Goal: Task Accomplishment & Management: Manage account settings

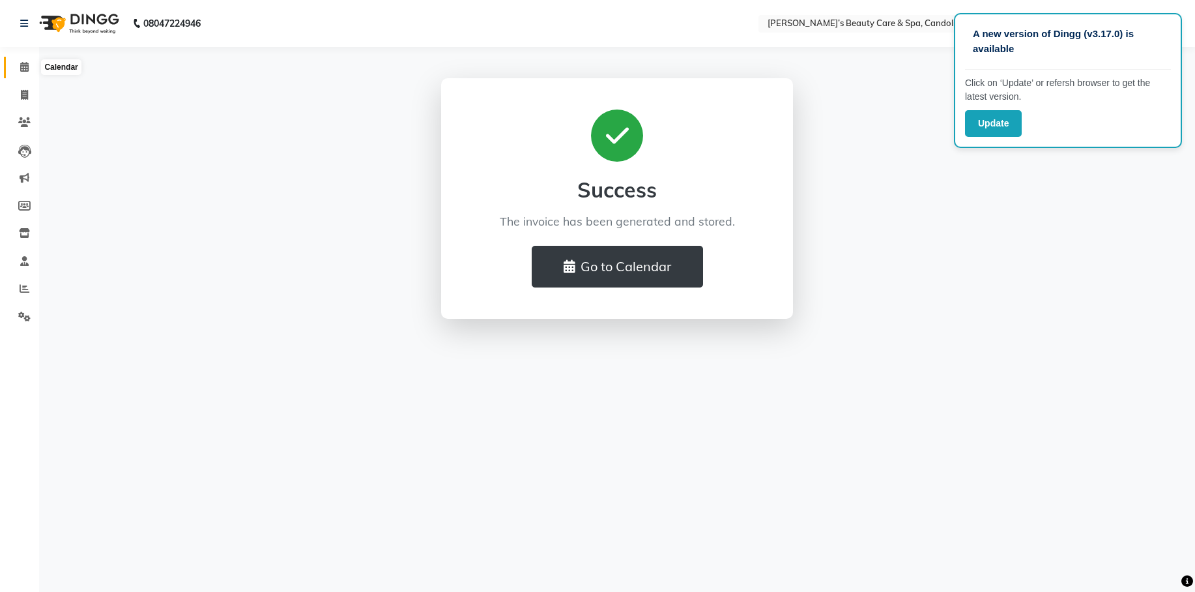
click at [26, 66] on icon at bounding box center [24, 67] width 8 height 10
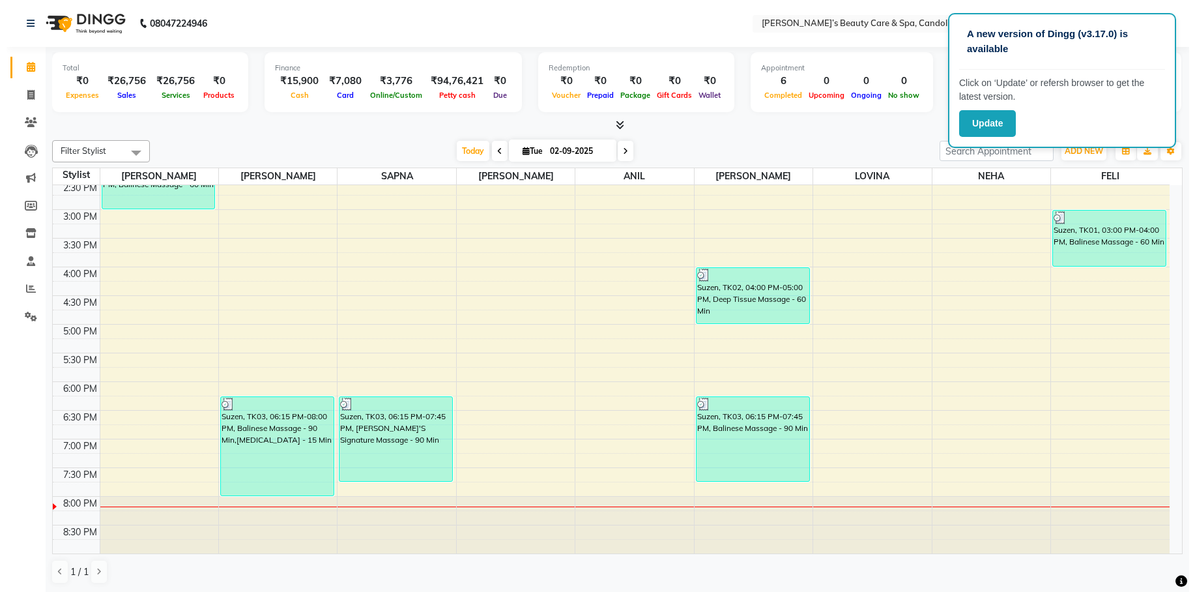
scroll to position [1, 0]
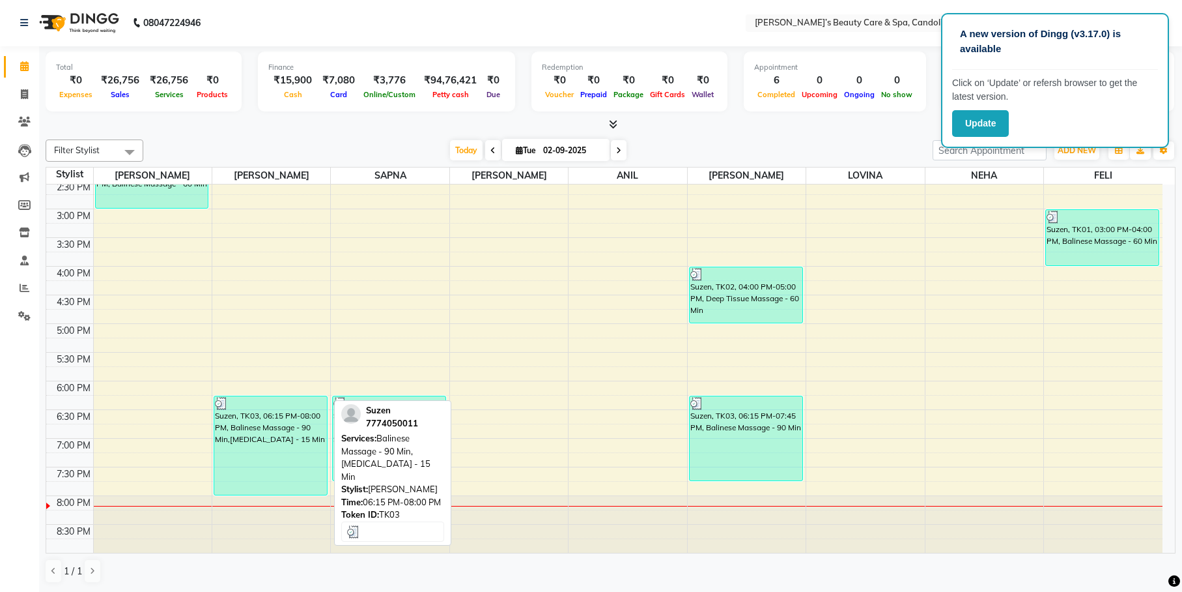
click at [286, 421] on div "Suzen, TK03, 06:15 PM-08:00 PM, Balinese Massage - 90 Min,[MEDICAL_DATA] - 15 M…" at bounding box center [270, 445] width 113 height 98
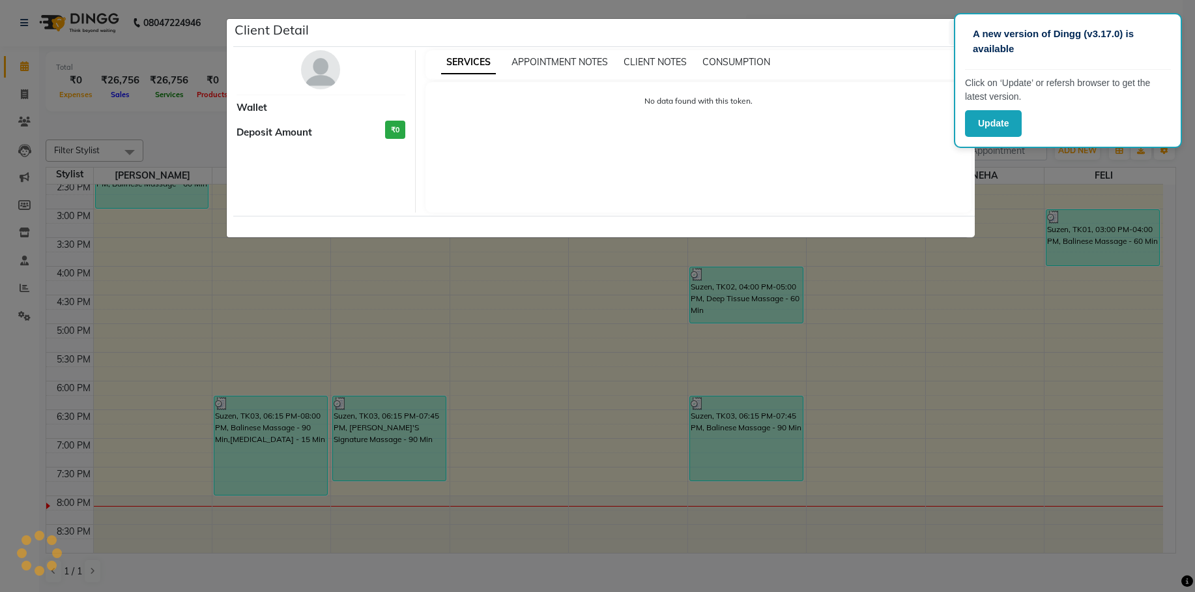
select select "3"
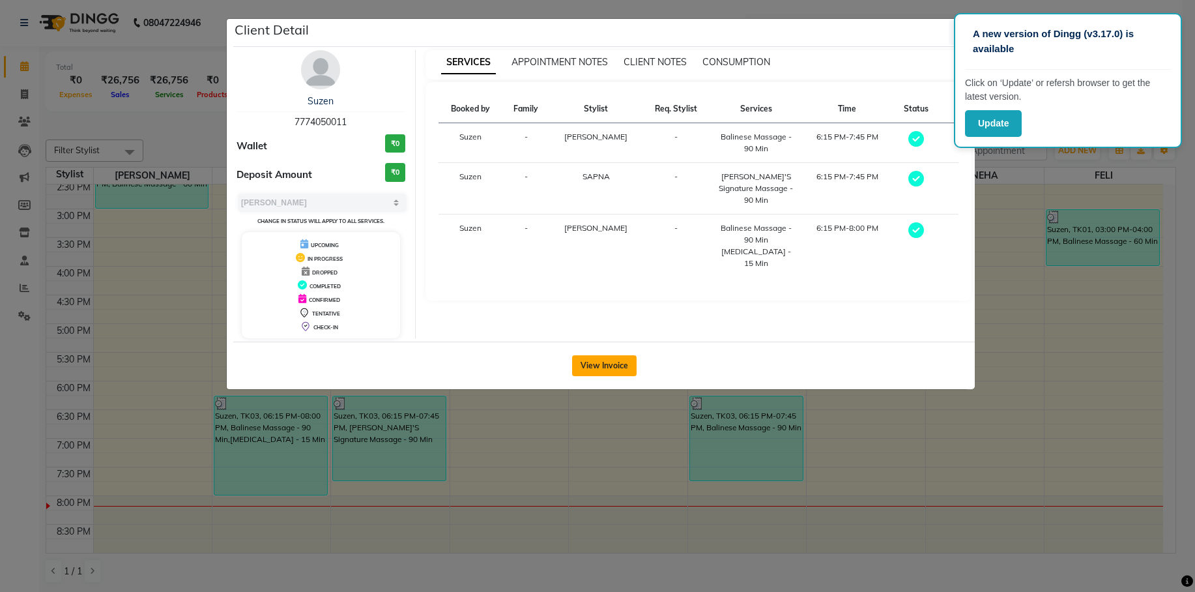
click at [594, 355] on button "View Invoice" at bounding box center [604, 365] width 64 height 21
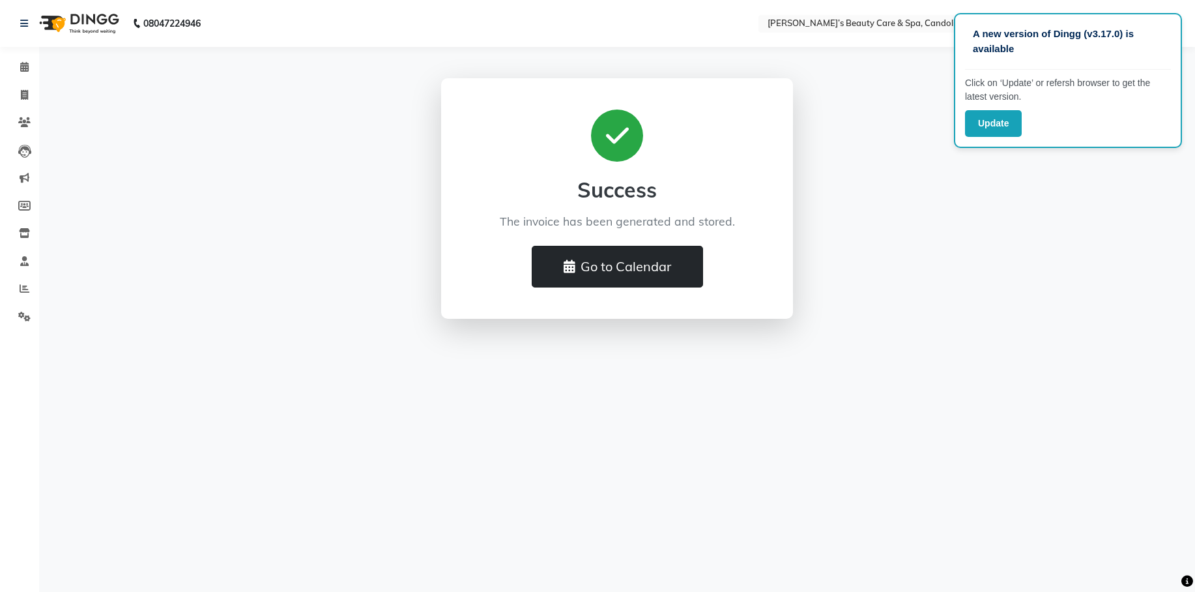
click at [633, 264] on button "Go to Calendar" at bounding box center [617, 267] width 171 height 42
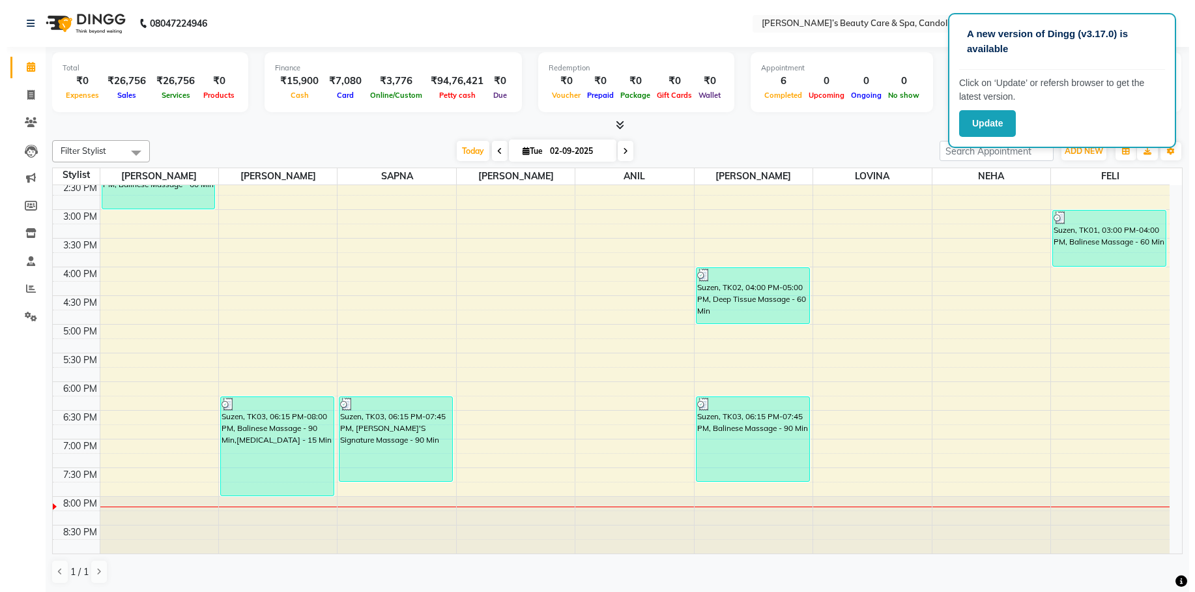
scroll to position [1, 0]
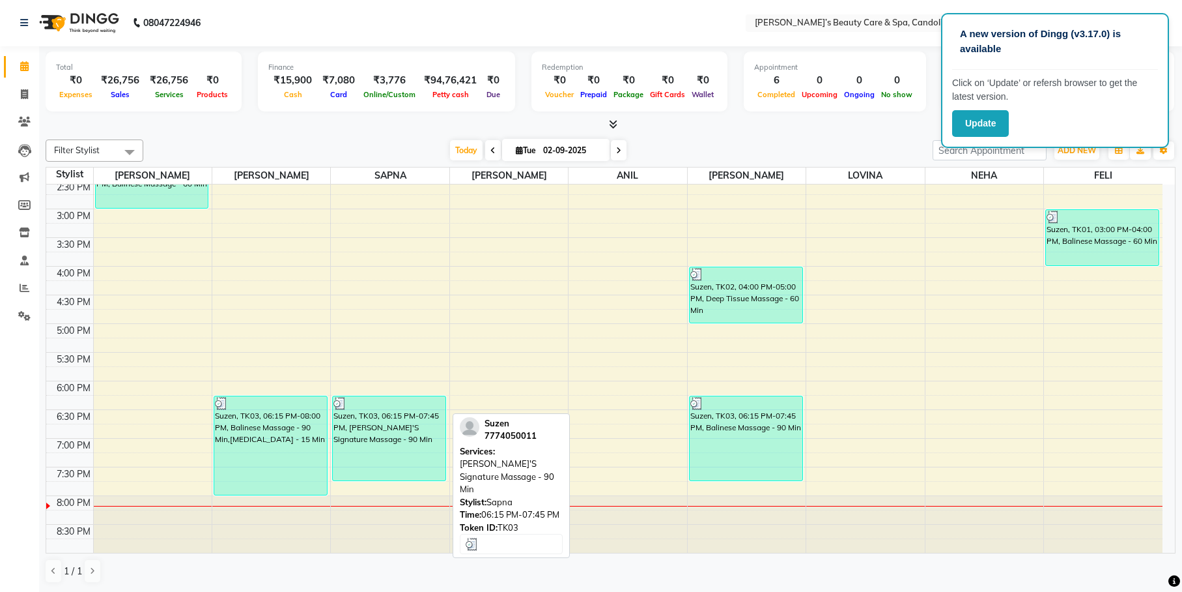
click at [383, 408] on div at bounding box center [389, 403] width 111 height 13
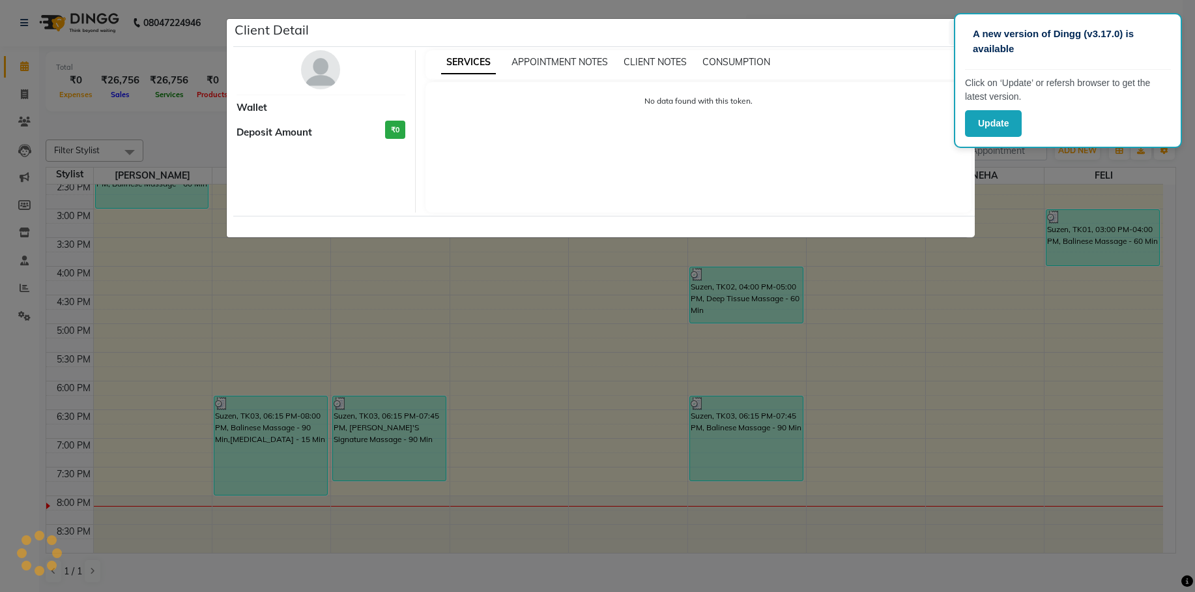
select select "3"
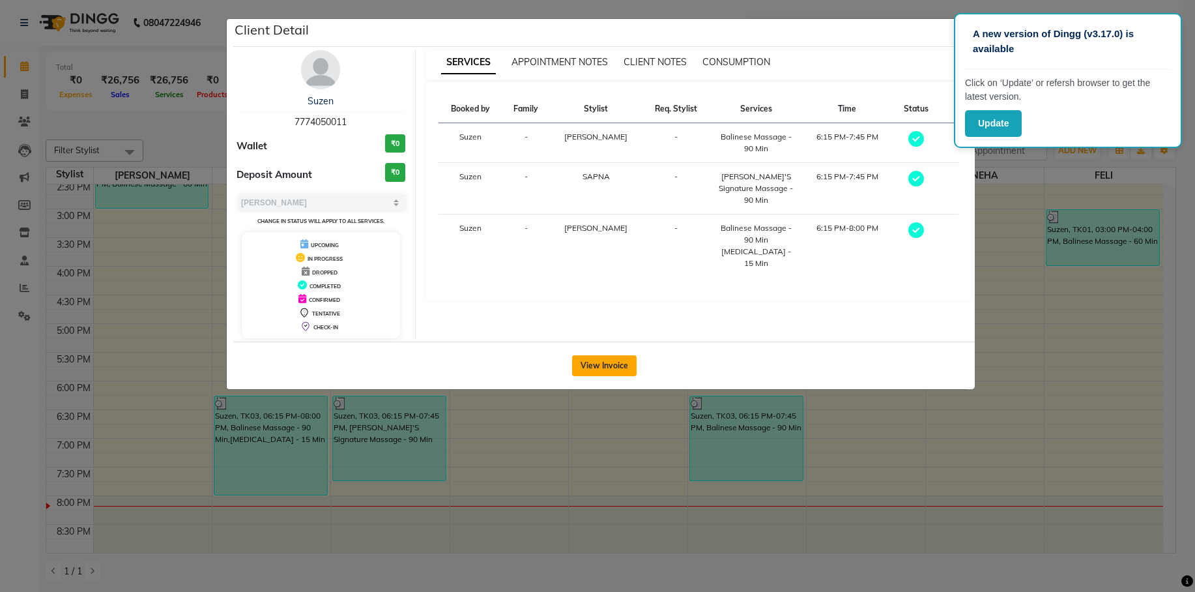
click at [590, 365] on button "View Invoice" at bounding box center [604, 365] width 64 height 21
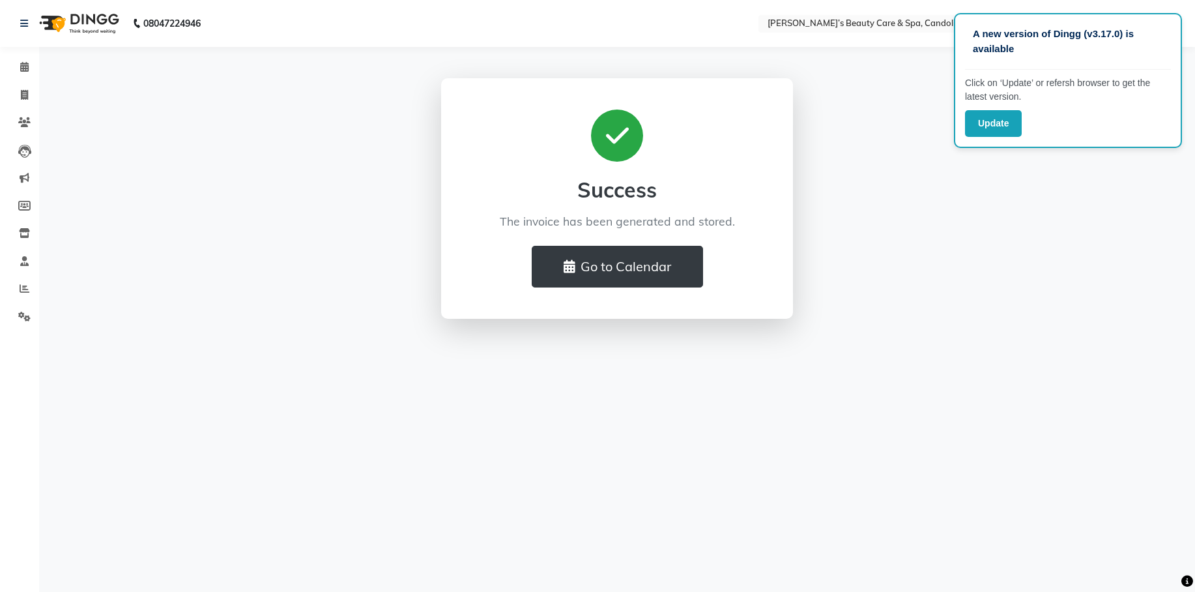
click at [629, 179] on h2 "Success" at bounding box center [616, 189] width 289 height 25
click at [26, 64] on icon at bounding box center [24, 67] width 8 height 10
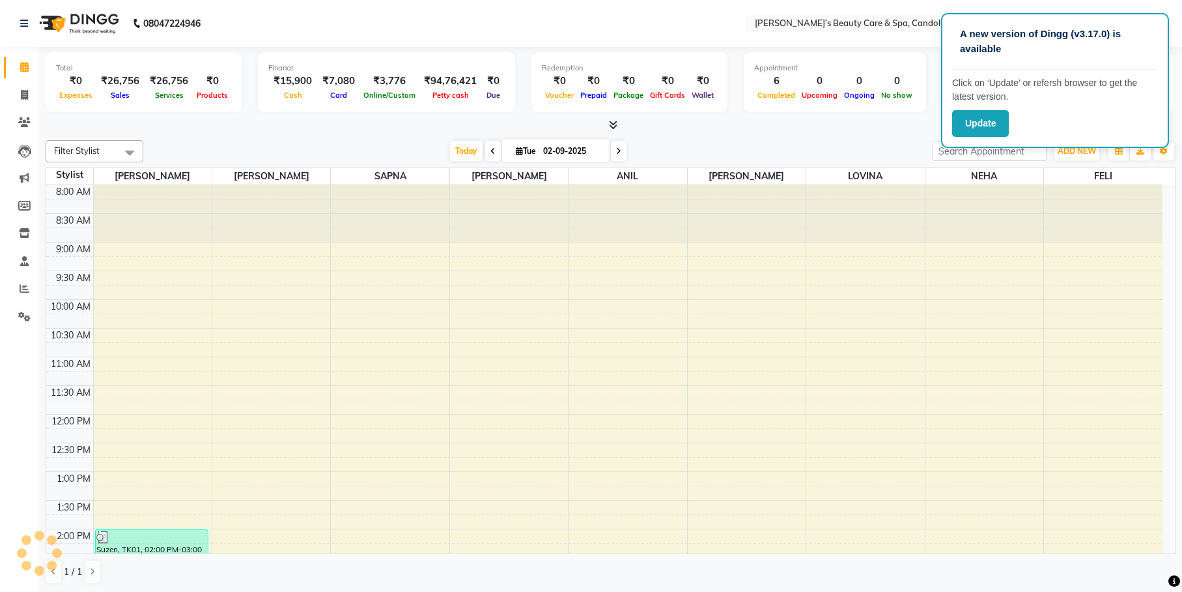
scroll to position [1, 0]
drag, startPoint x: 993, startPoint y: 124, endPoint x: 982, endPoint y: 116, distance: 13.6
click at [985, 121] on button "Update" at bounding box center [980, 123] width 57 height 27
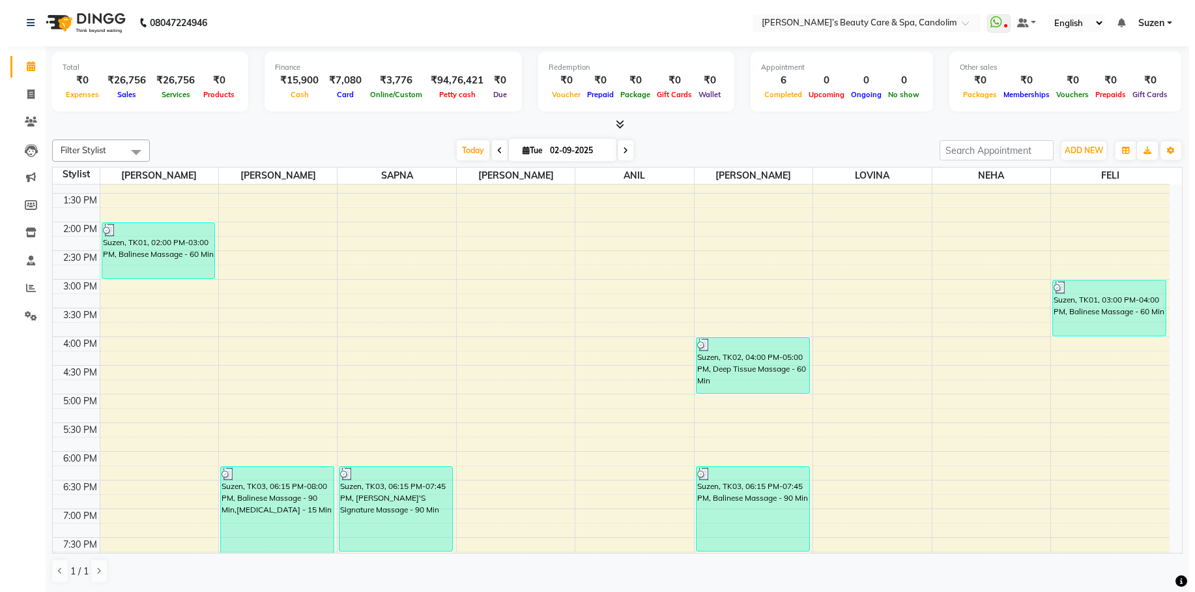
scroll to position [377, 0]
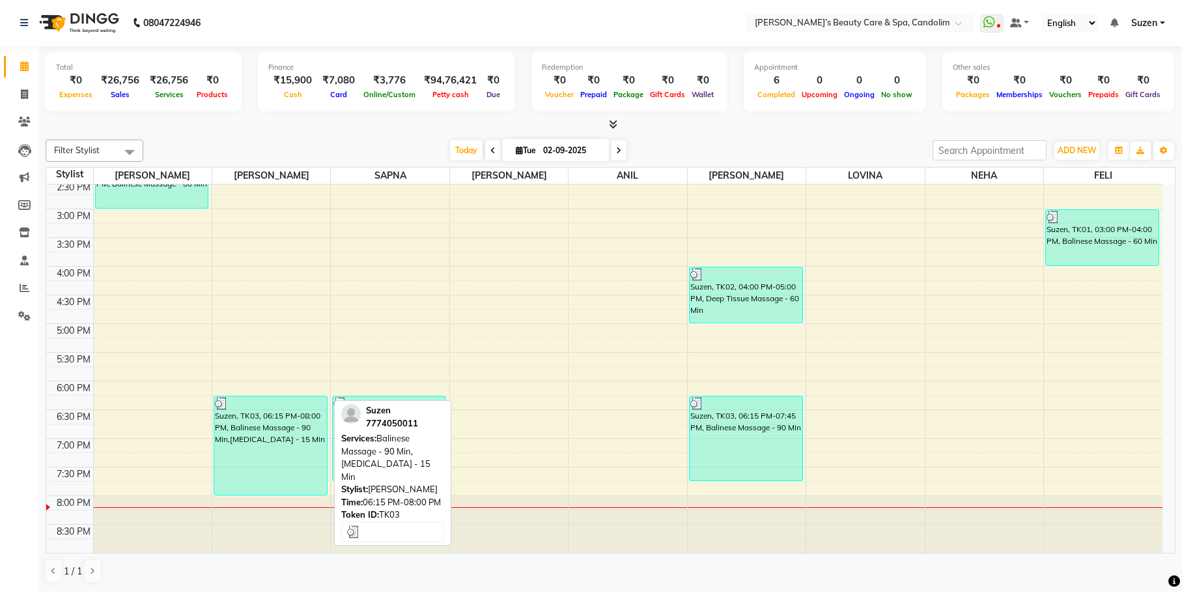
click at [281, 489] on div "Suzen, TK03, 06:15 PM-08:00 PM, Balinese Massage - 90 Min,[MEDICAL_DATA] - 15 M…" at bounding box center [270, 445] width 113 height 98
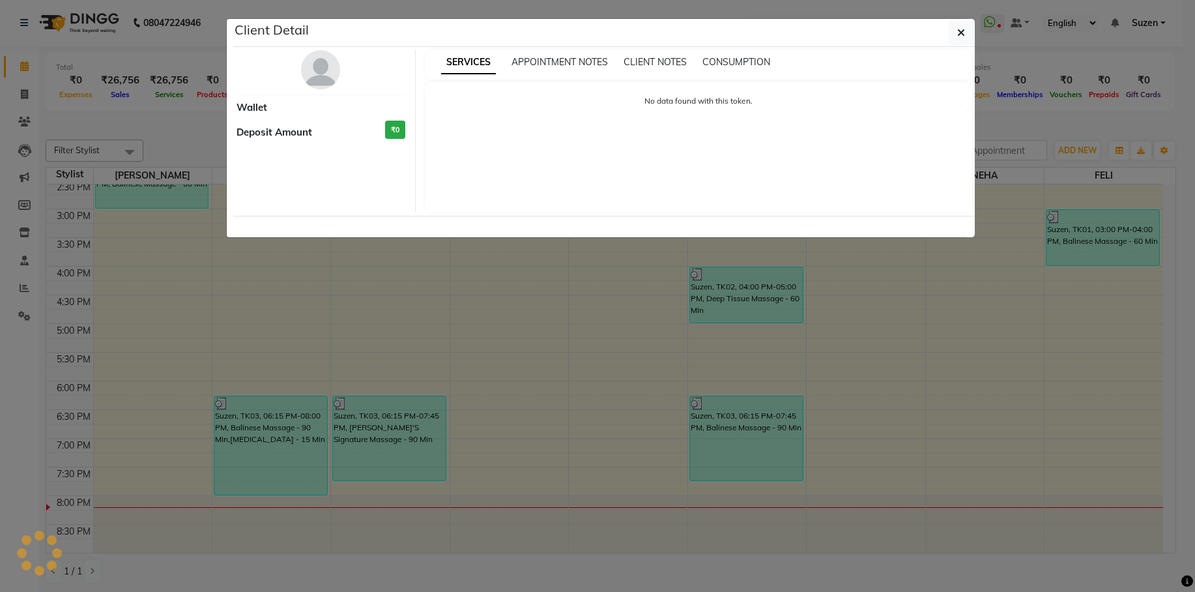
select select "3"
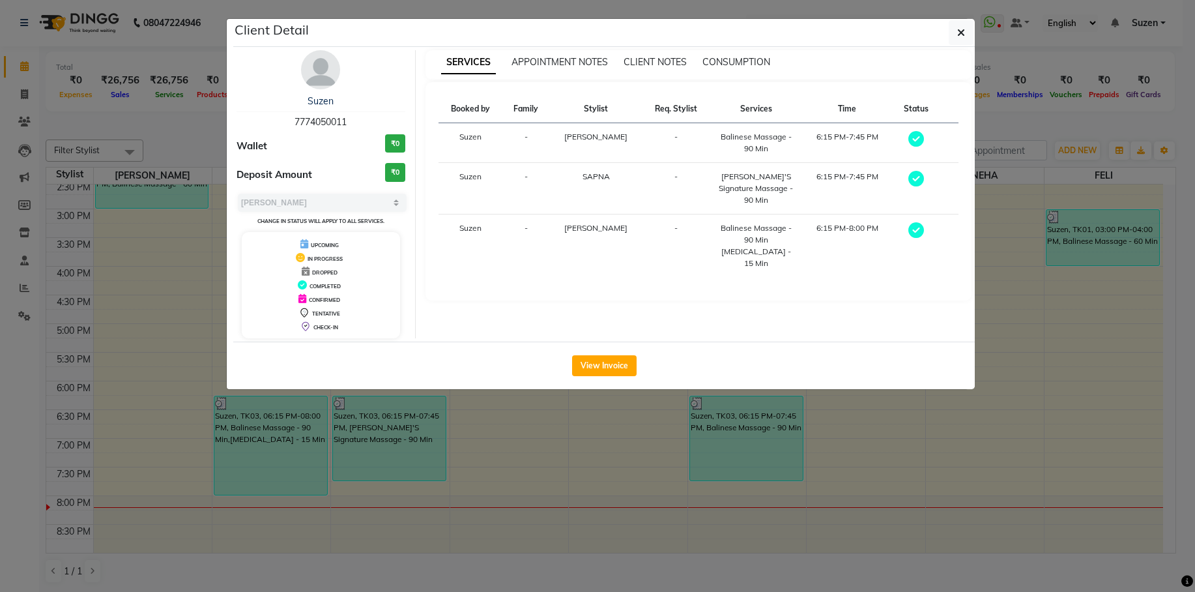
drag, startPoint x: 620, startPoint y: 362, endPoint x: 644, endPoint y: 332, distance: 39.4
click at [619, 359] on button "View Invoice" at bounding box center [604, 365] width 64 height 21
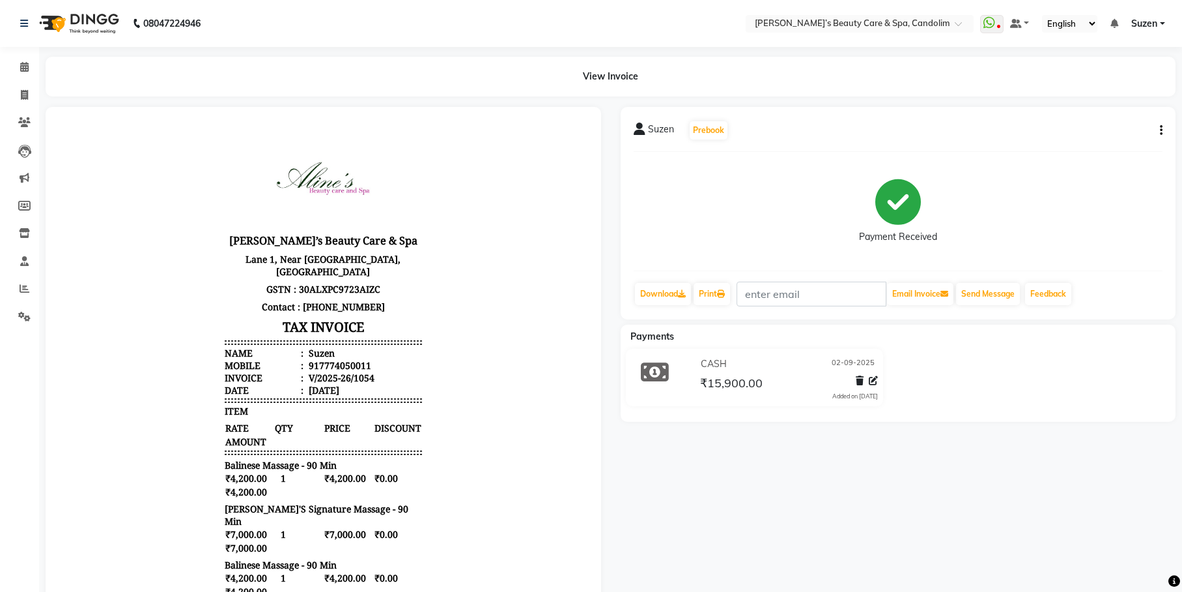
click at [1162, 121] on div "Suzen Prebook" at bounding box center [899, 130] width 530 height 21
click at [1156, 126] on button "button" at bounding box center [1159, 131] width 8 height 14
click at [1085, 142] on div "Edit Invoice" at bounding box center [1096, 147] width 89 height 16
select select "service"
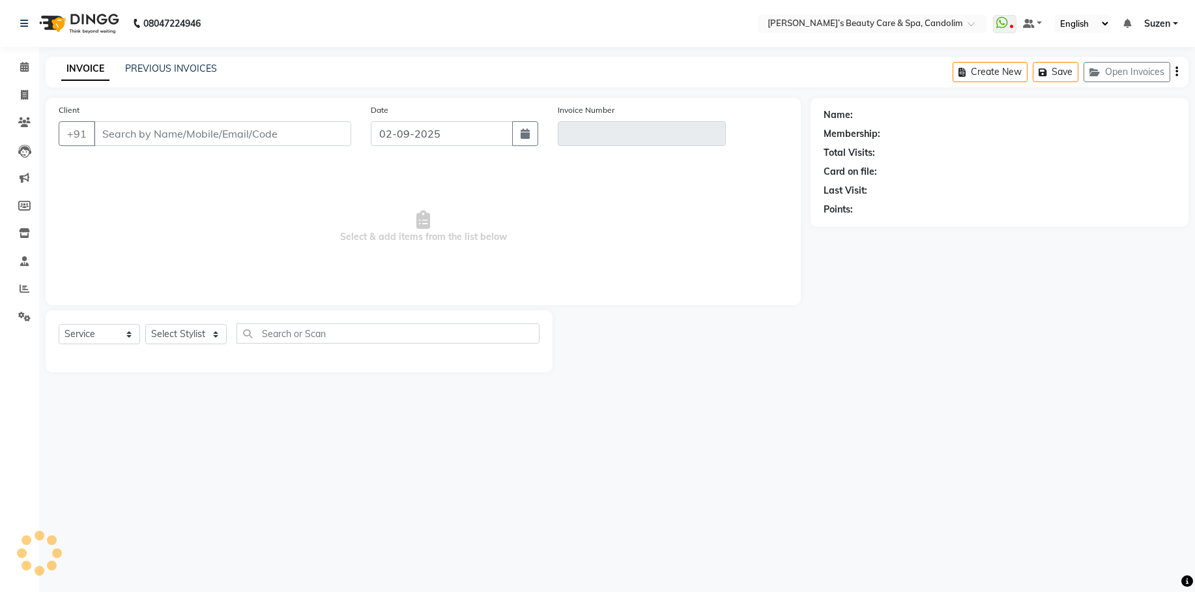
type input "7774050011"
type input "V/2025-26/1054"
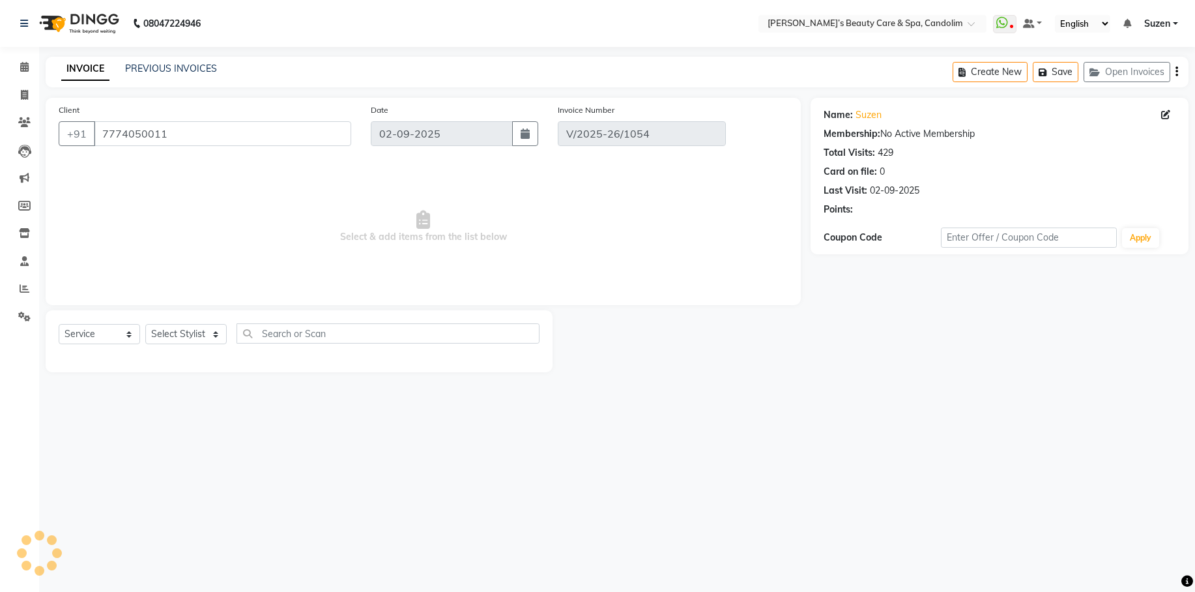
select select "select"
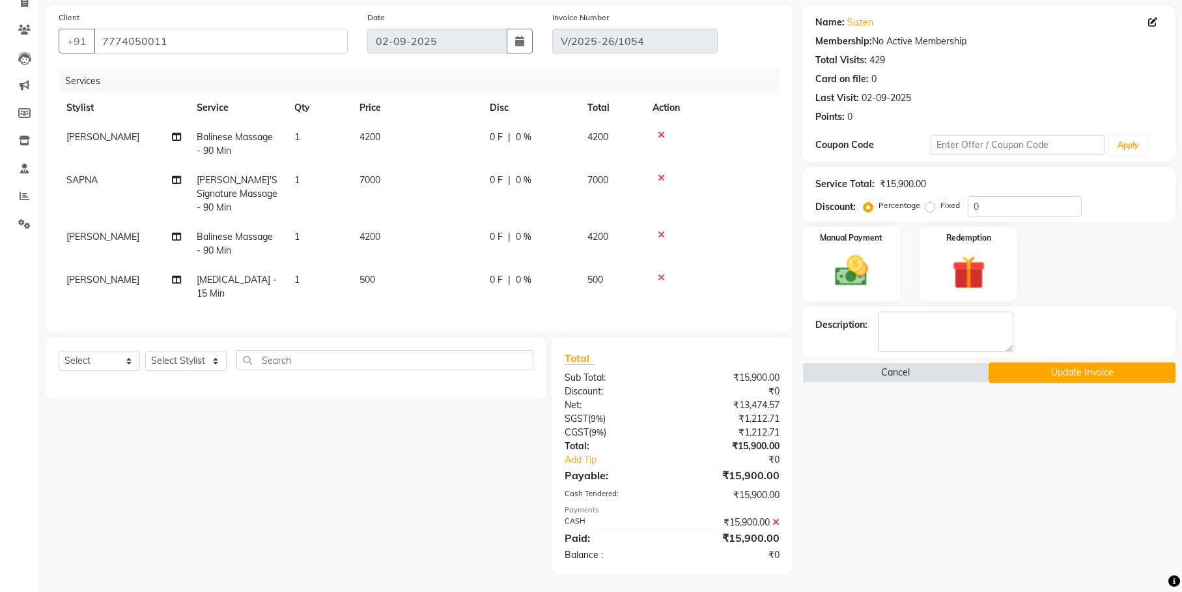
scroll to position [94, 0]
click at [411, 130] on td "4200" at bounding box center [417, 142] width 130 height 43
select select "43921"
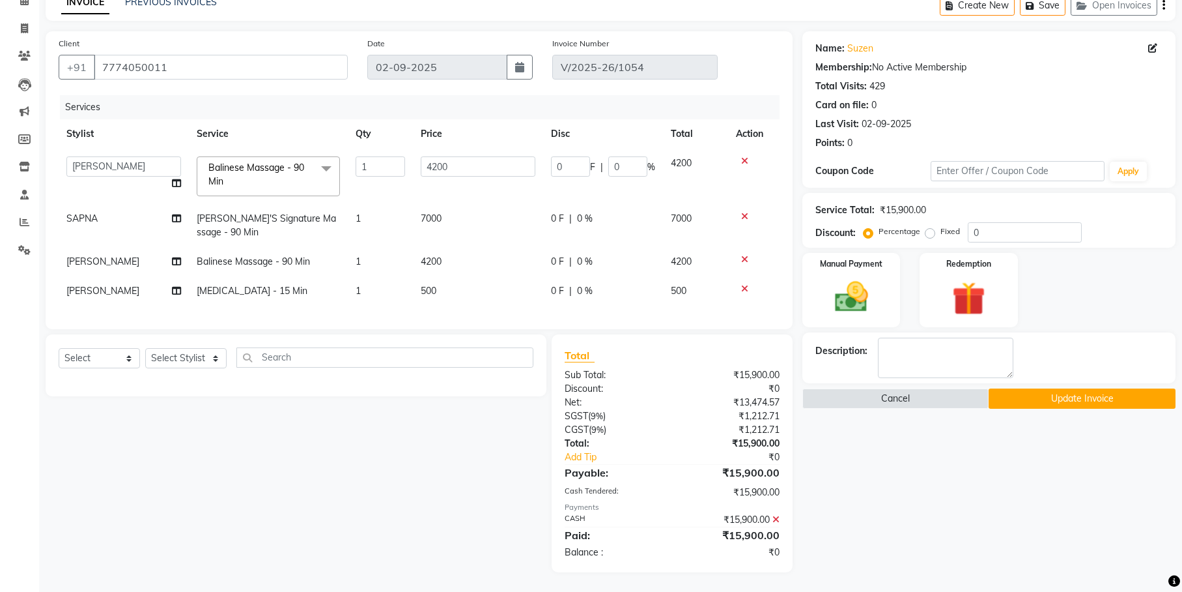
scroll to position [79, 0]
click at [463, 156] on input "4200" at bounding box center [478, 166] width 115 height 20
type input "4460"
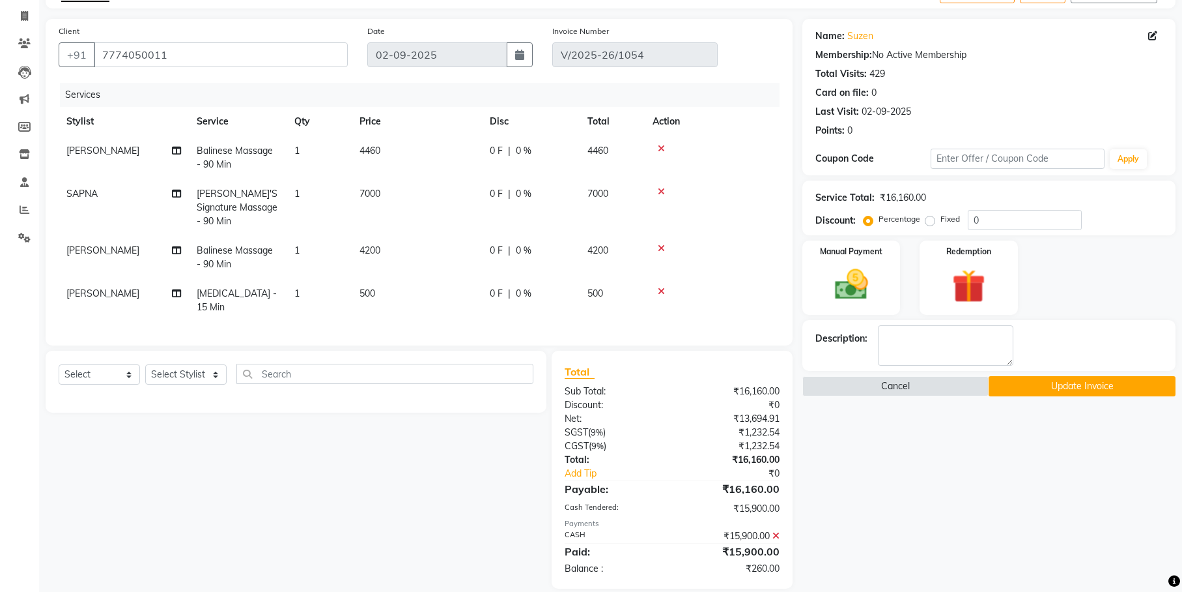
click at [466, 192] on td "7000" at bounding box center [417, 207] width 130 height 57
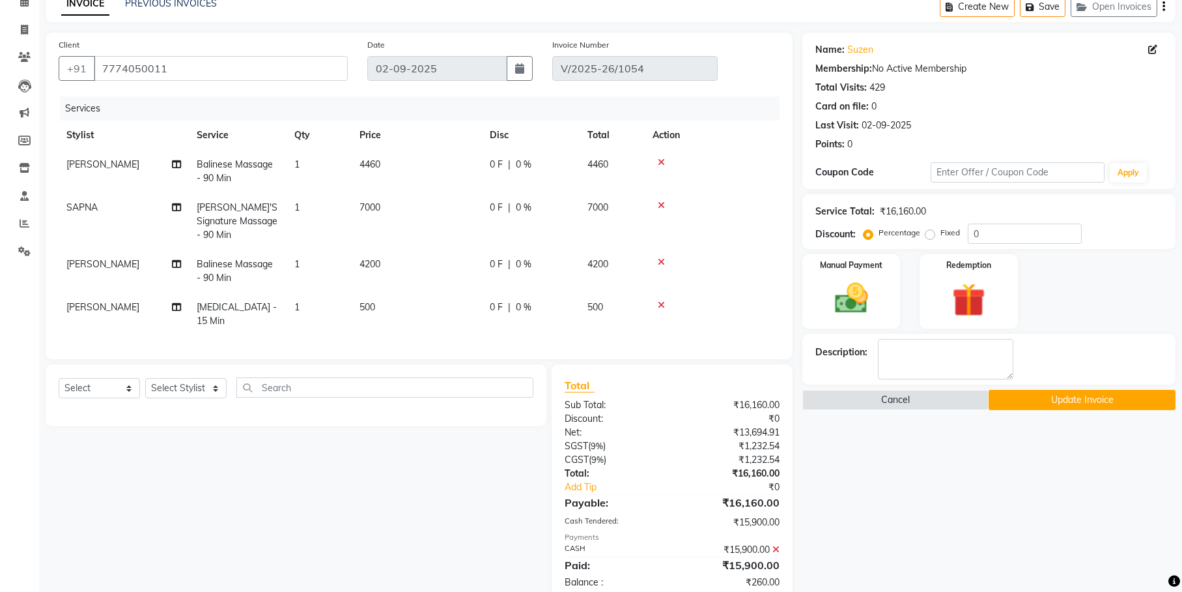
select select "43922"
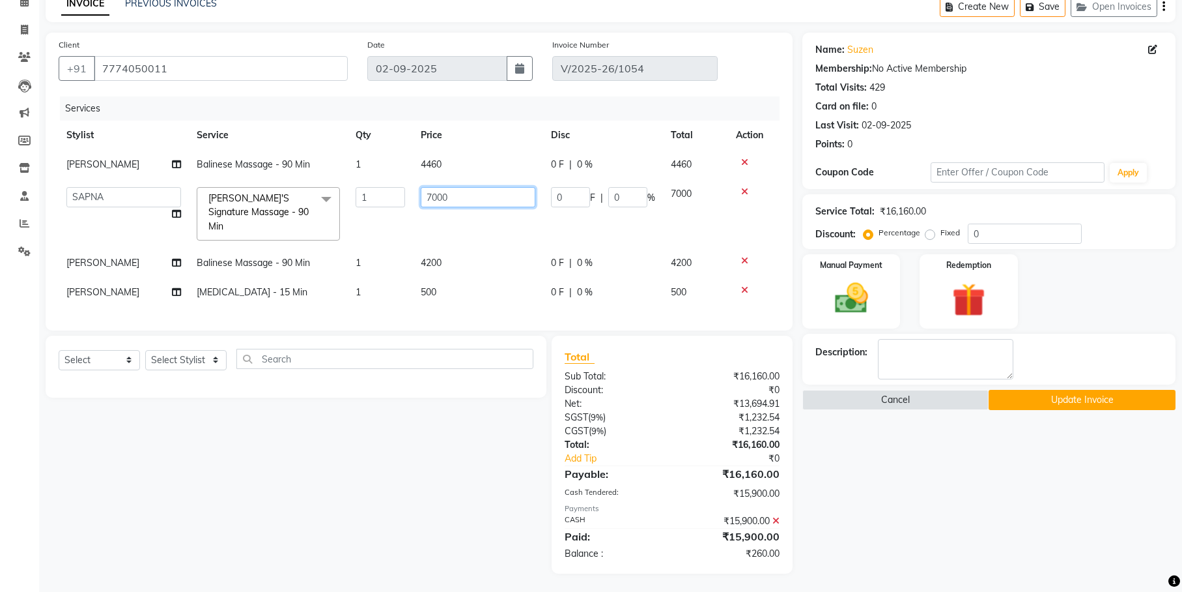
click at [489, 200] on input "7000" at bounding box center [478, 197] width 115 height 20
type input "7"
type input "7434"
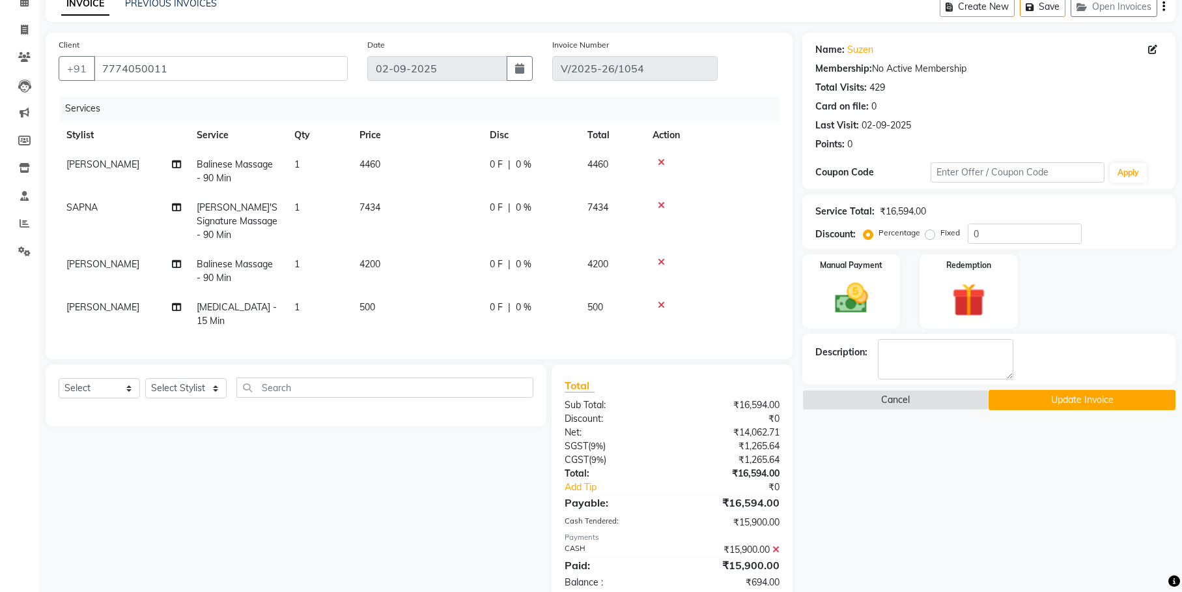
click at [451, 250] on td "4200" at bounding box center [417, 271] width 130 height 43
select select "43936"
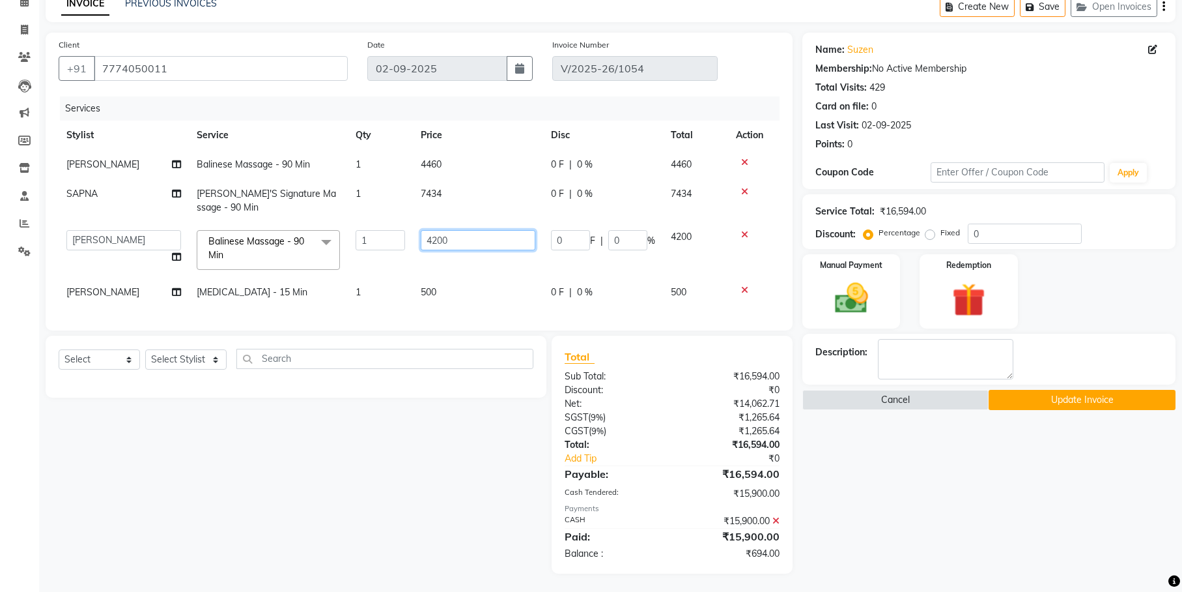
click at [458, 236] on input "4200" at bounding box center [478, 240] width 115 height 20
type input "4460"
click at [449, 288] on td "500" at bounding box center [478, 292] width 130 height 29
select select "43921"
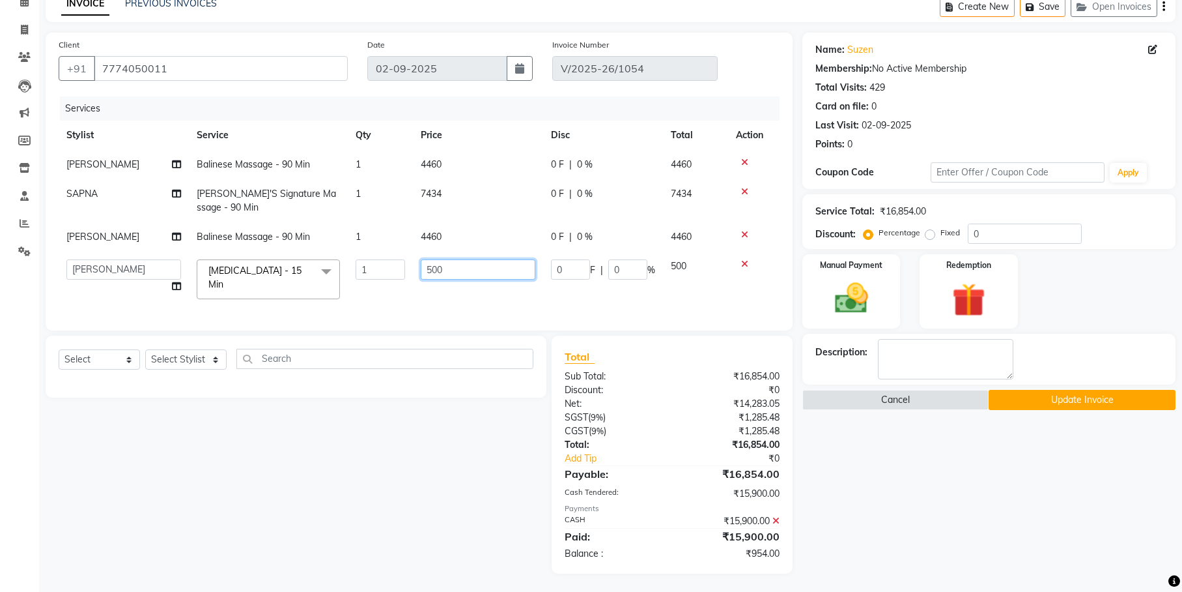
click at [469, 274] on input "500" at bounding box center [478, 269] width 115 height 20
type input "531"
click at [515, 298] on tr "ANIL FELI JESSICA KIM LINDA LOVINA NEHA ROSHINI SAPNA Suzen Ear Candling - 15 M…" at bounding box center [419, 278] width 721 height 55
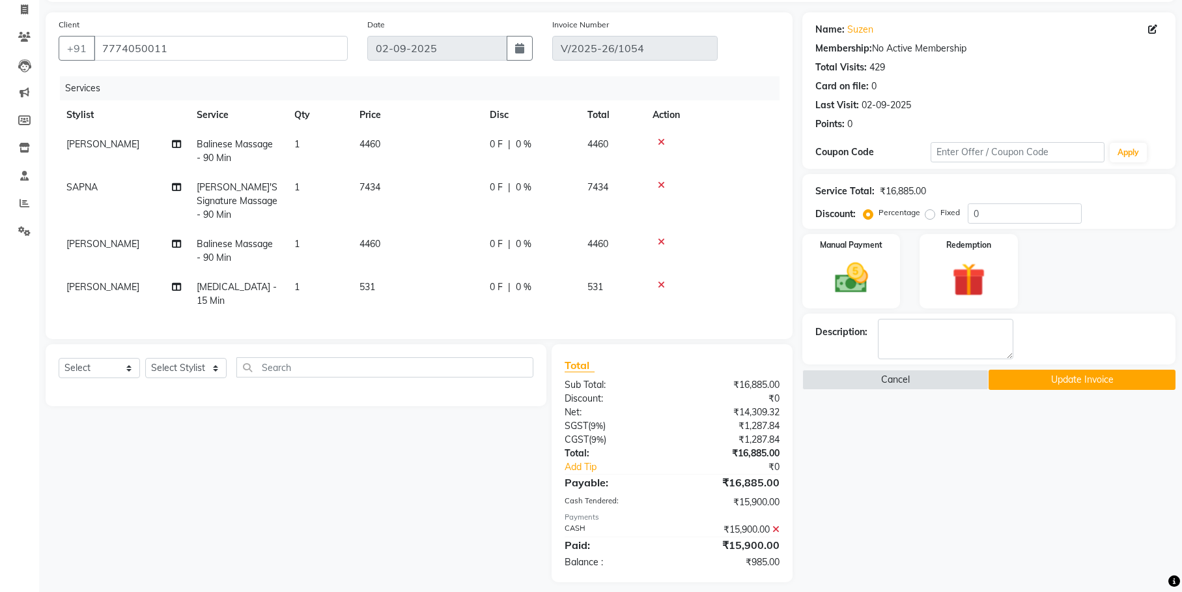
scroll to position [94, 0]
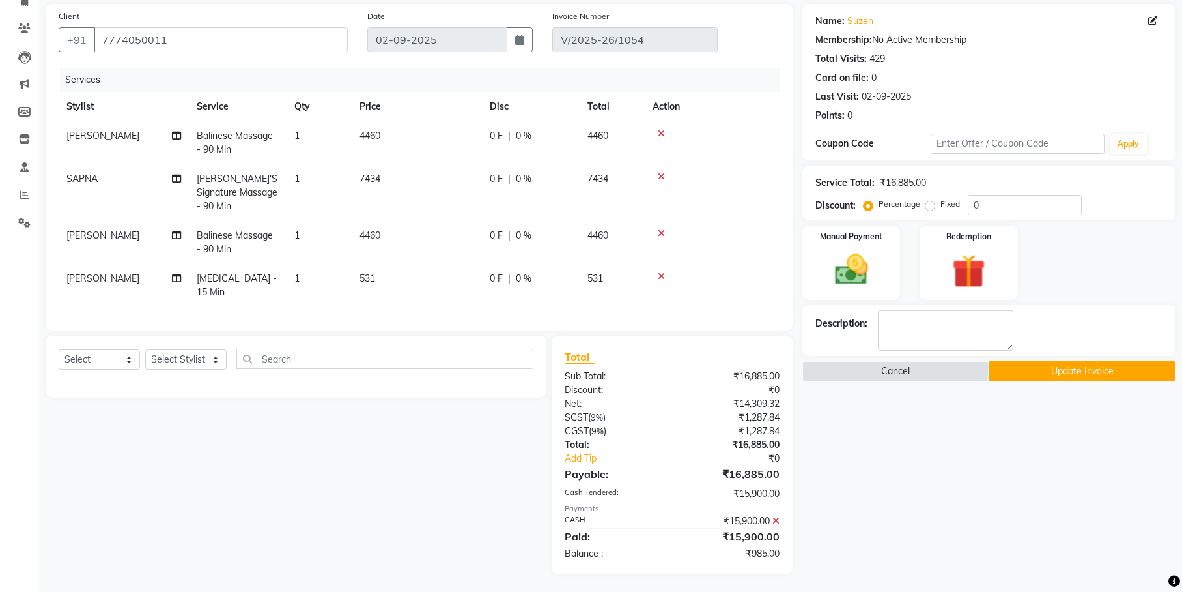
click at [773, 516] on icon at bounding box center [776, 520] width 7 height 9
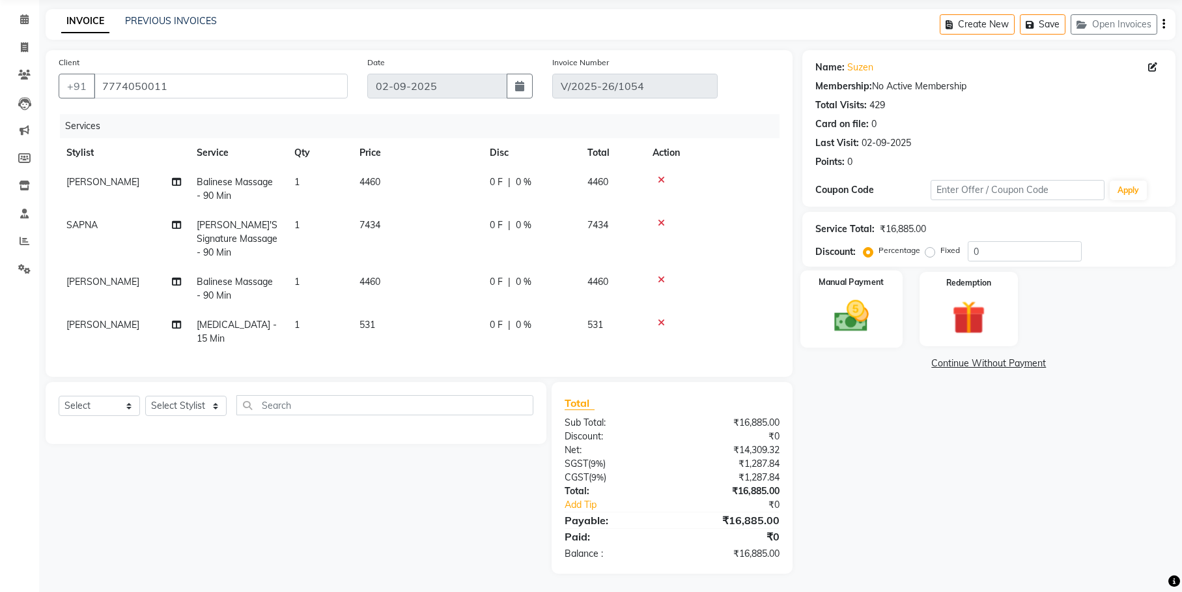
click at [850, 309] on img at bounding box center [851, 316] width 56 height 40
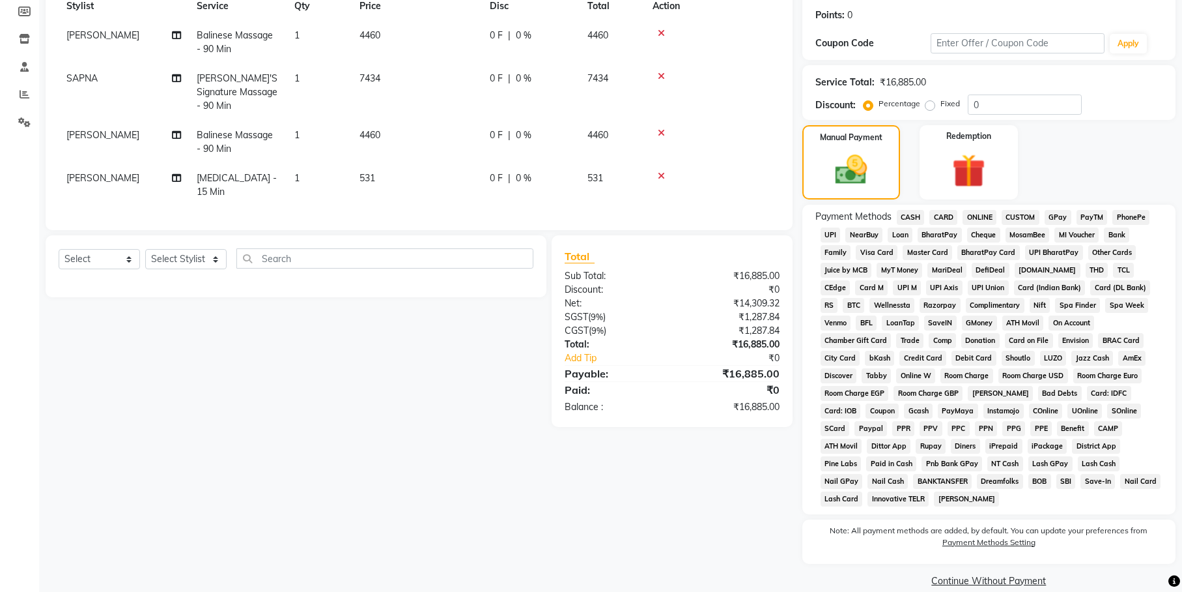
scroll to position [195, 0]
click at [910, 213] on span "CASH" at bounding box center [911, 216] width 28 height 15
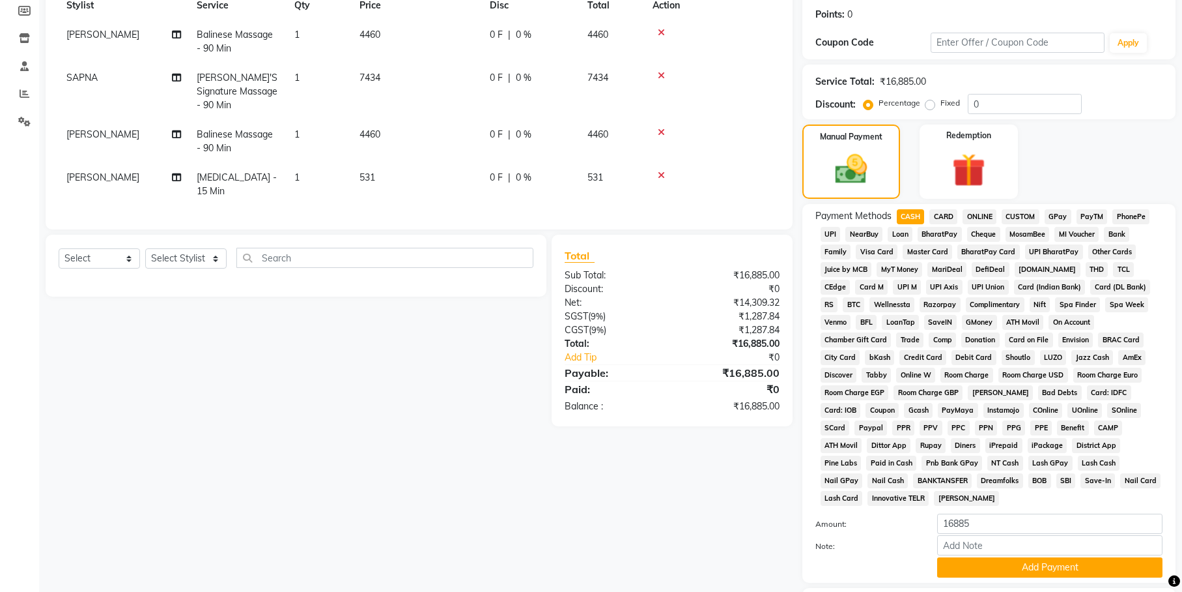
click at [1011, 557] on button "Add Payment" at bounding box center [1049, 567] width 225 height 20
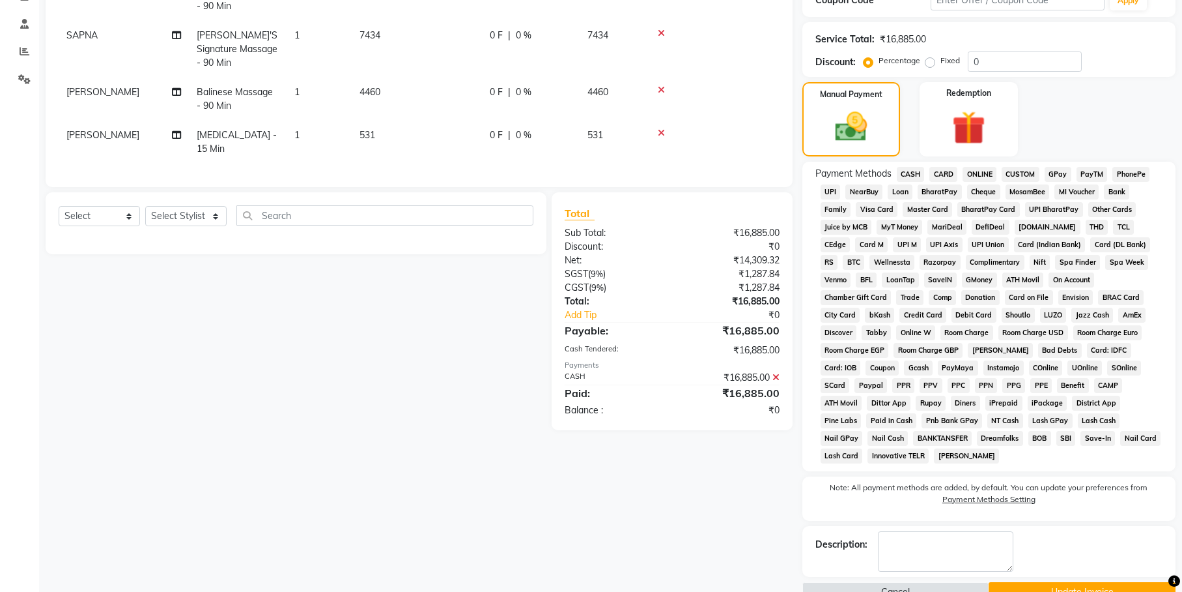
scroll to position [250, 0]
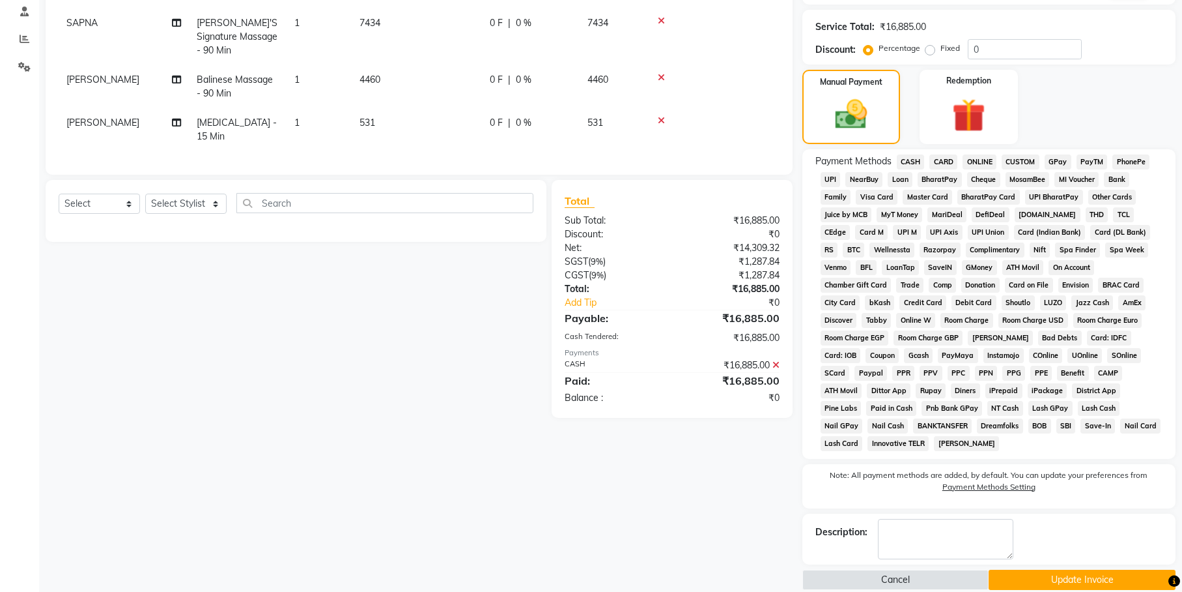
drag, startPoint x: 1030, startPoint y: 556, endPoint x: 1030, endPoint y: 549, distance: 7.8
click at [1030, 569] on button "Update Invoice" at bounding box center [1082, 579] width 187 height 20
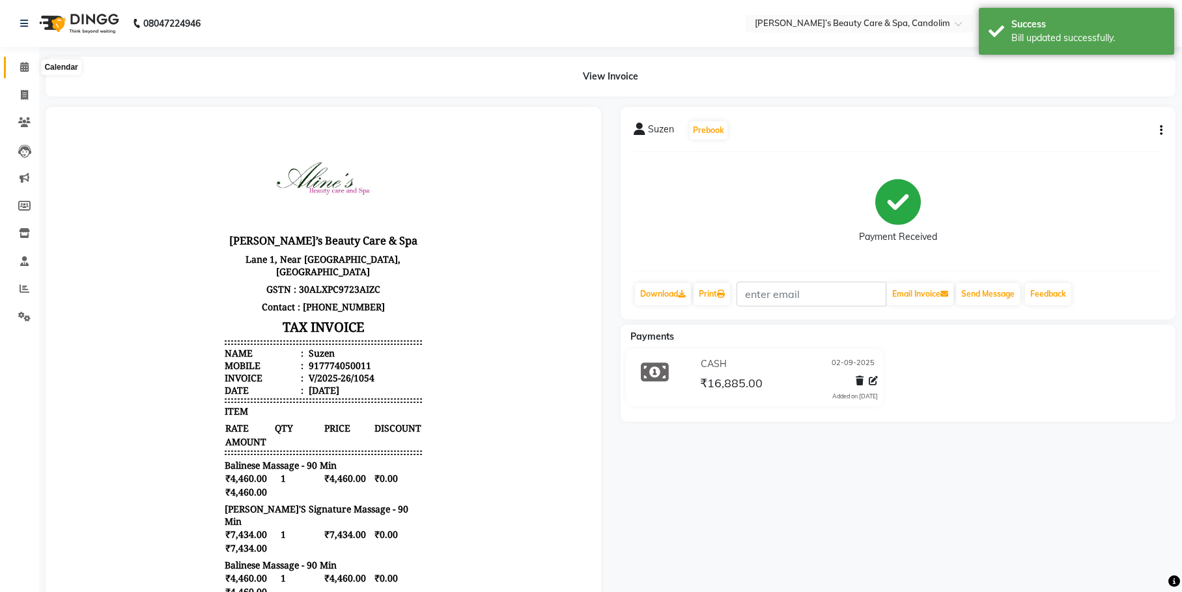
click at [25, 66] on icon at bounding box center [24, 67] width 8 height 10
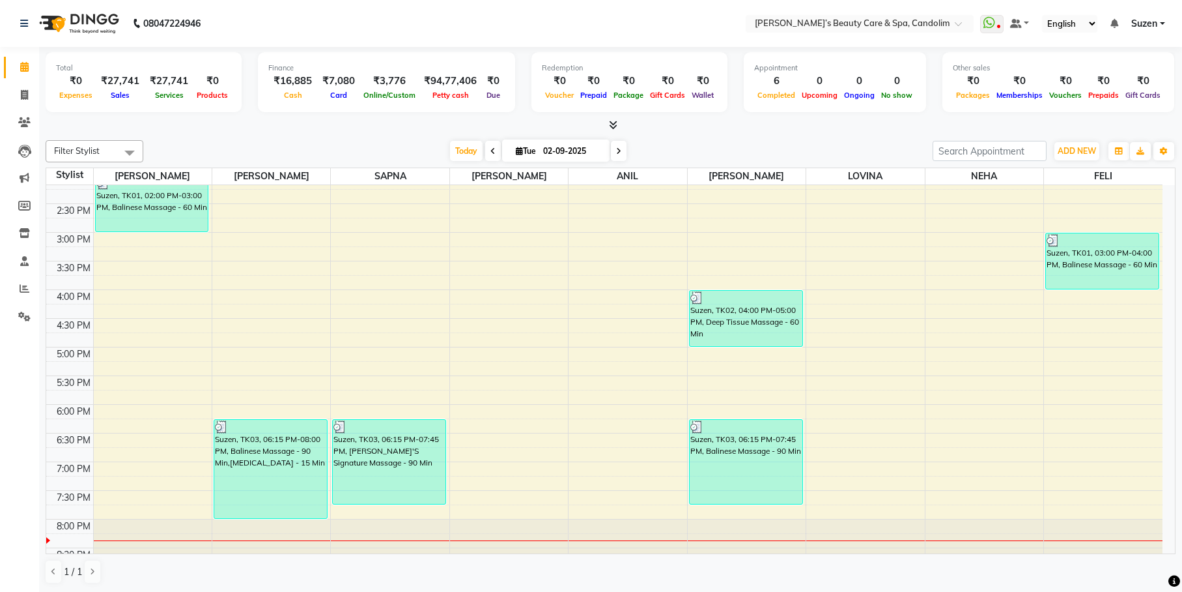
scroll to position [377, 0]
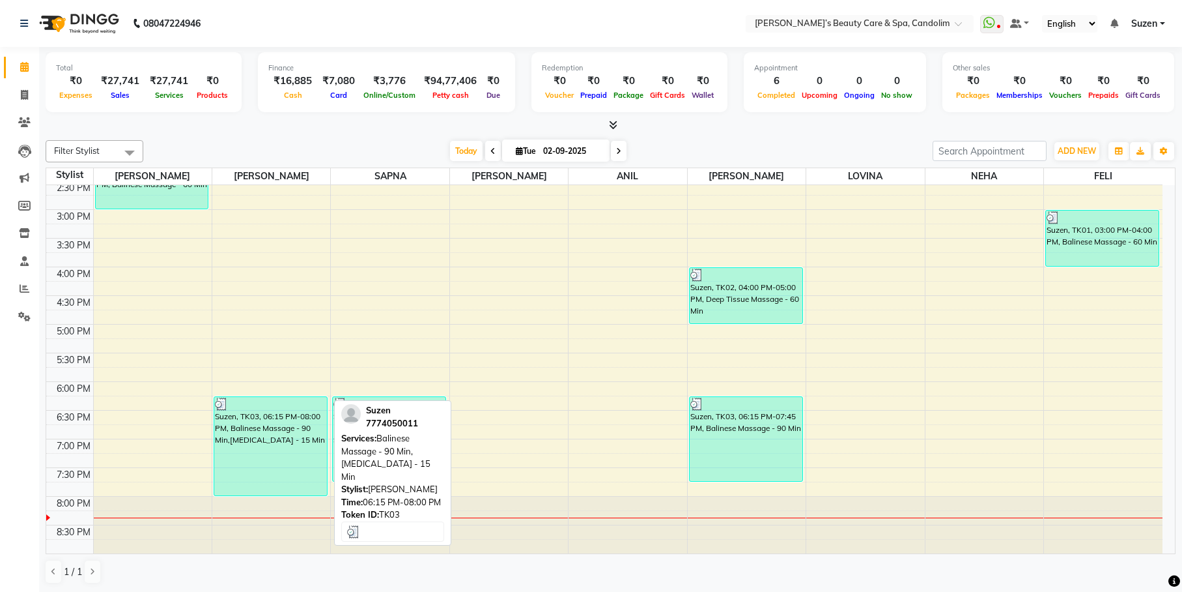
click at [281, 427] on div "Suzen, TK03, 06:15 PM-08:00 PM, Balinese Massage - 90 Min,[MEDICAL_DATA] - 15 M…" at bounding box center [270, 446] width 113 height 98
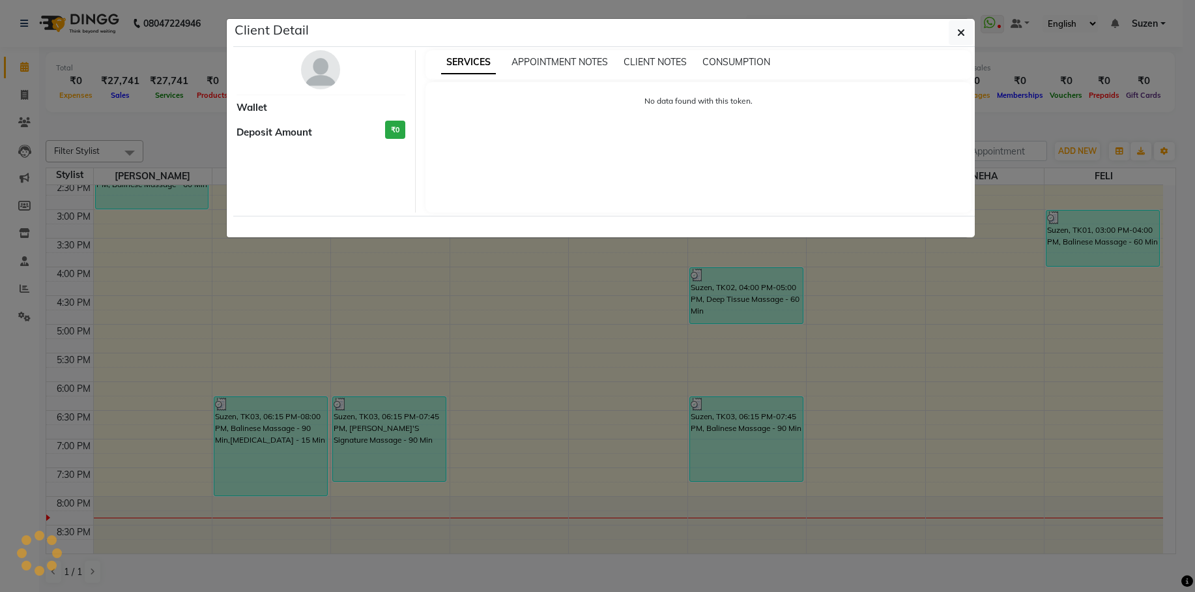
select select "3"
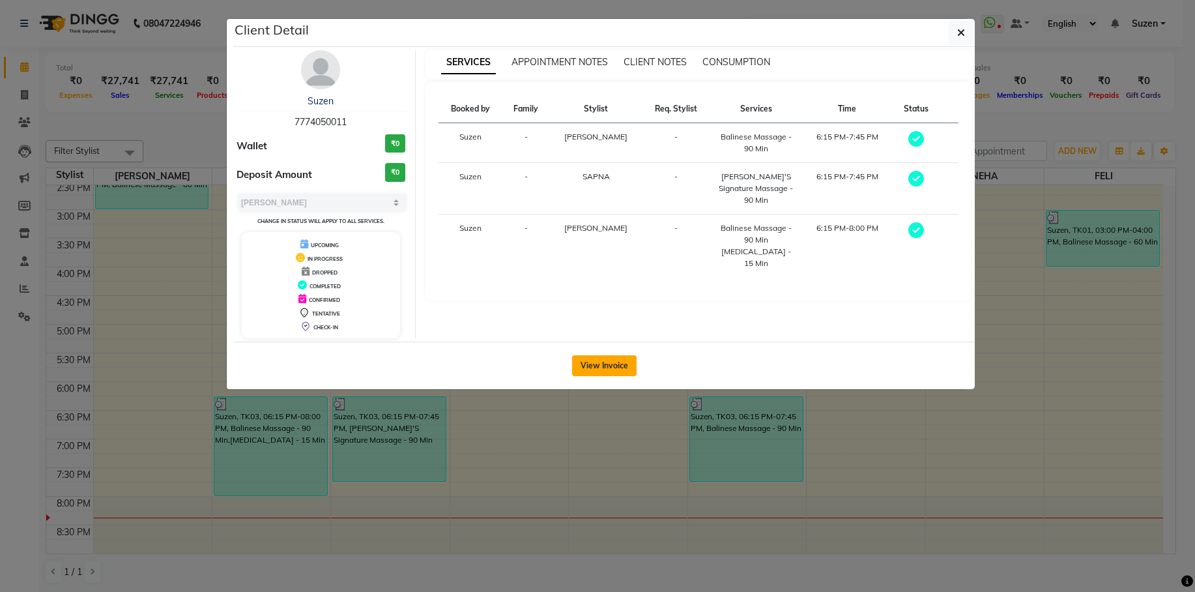
click at [591, 366] on button "View Invoice" at bounding box center [604, 365] width 64 height 21
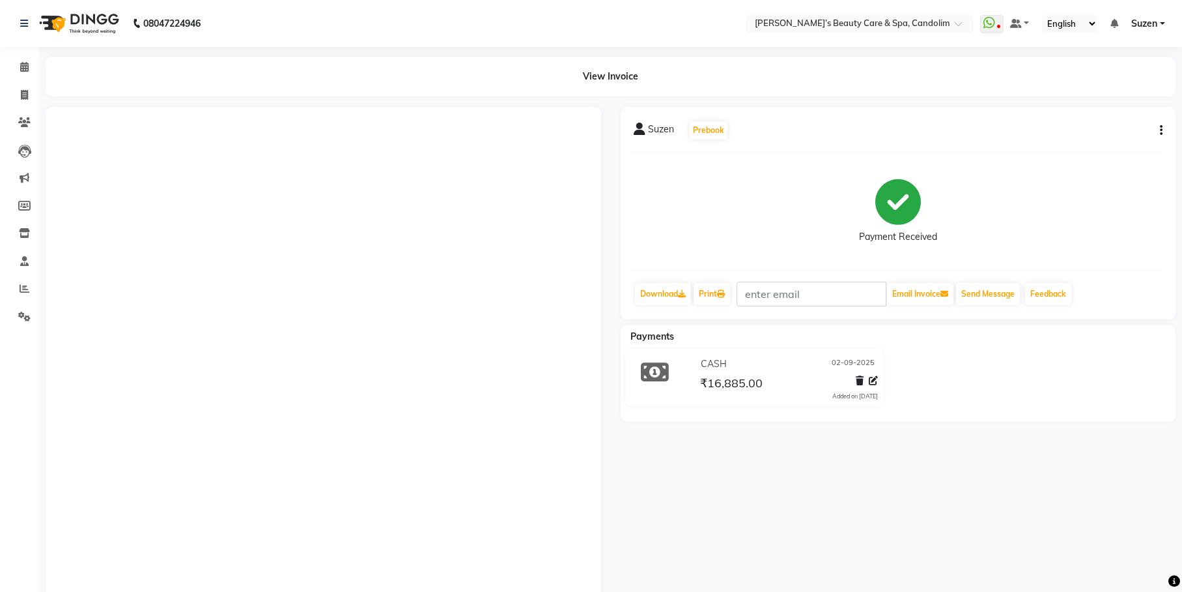
click at [623, 364] on div "CASH 02-09-2025 ₹16,885.00 Added on 02-09-2025" at bounding box center [754, 380] width 287 height 63
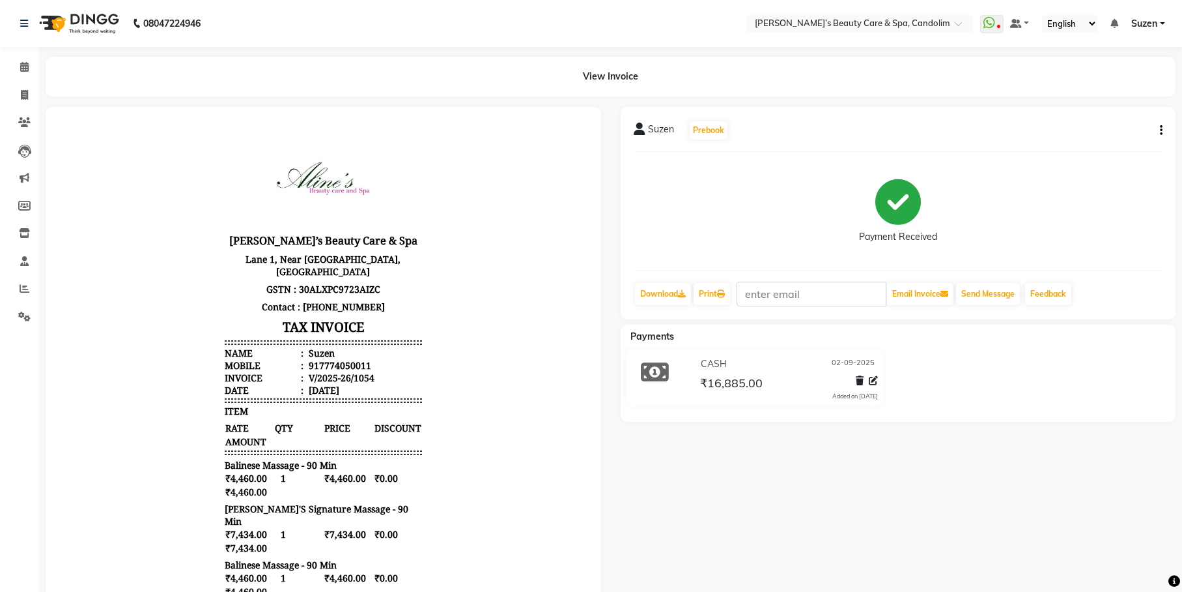
click at [1160, 131] on icon "button" at bounding box center [1161, 130] width 3 height 1
click at [1070, 93] on div "Cancel Invoice" at bounding box center [1096, 98] width 89 height 16
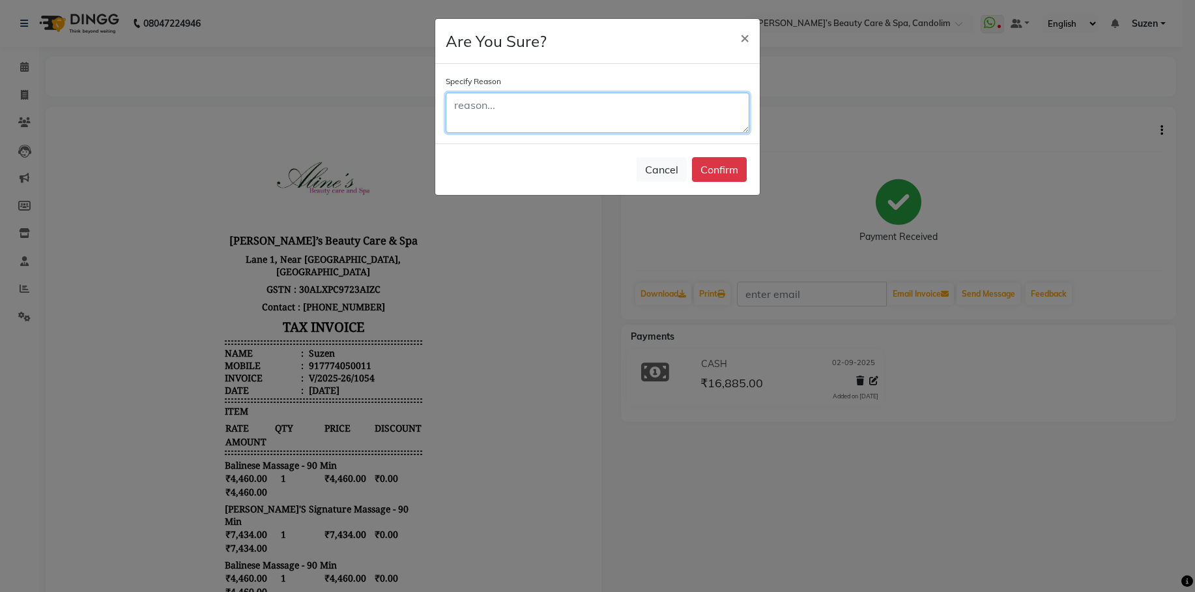
click at [602, 119] on textarea at bounding box center [598, 113] width 304 height 40
type textarea "cancel"
click at [717, 172] on button "Confirm" at bounding box center [719, 169] width 55 height 25
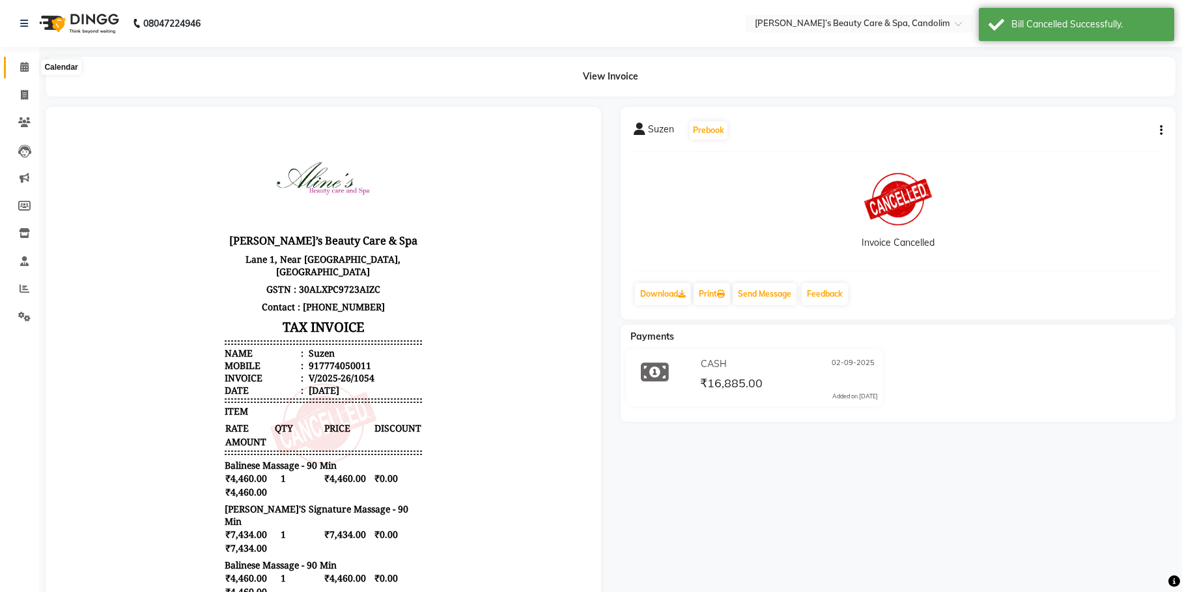
click at [19, 64] on span at bounding box center [24, 67] width 23 height 15
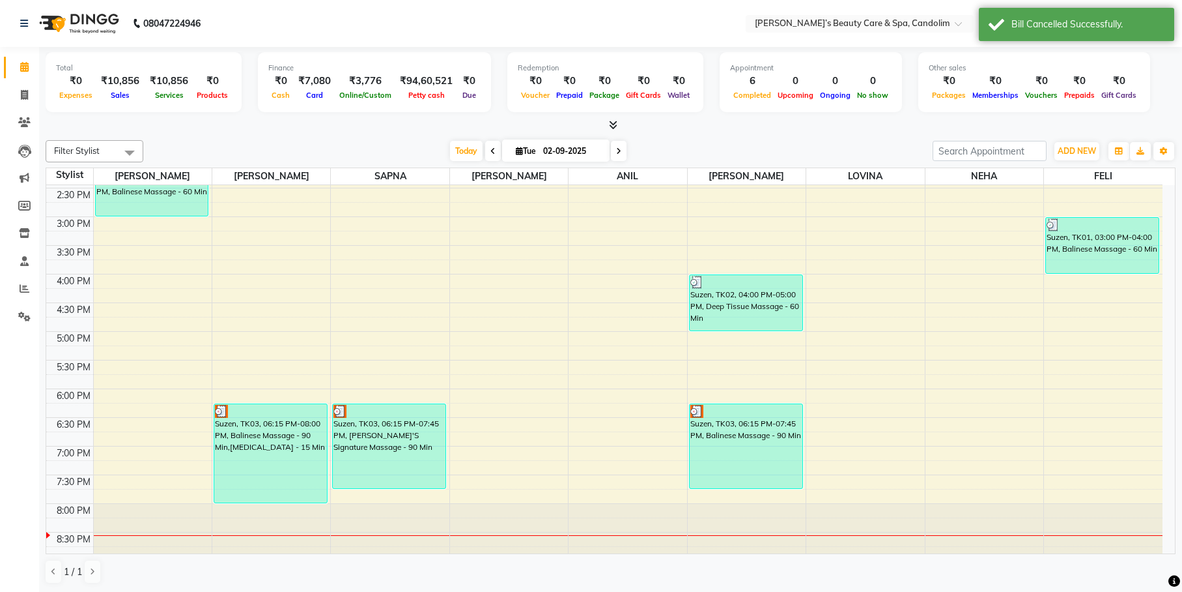
scroll to position [377, 0]
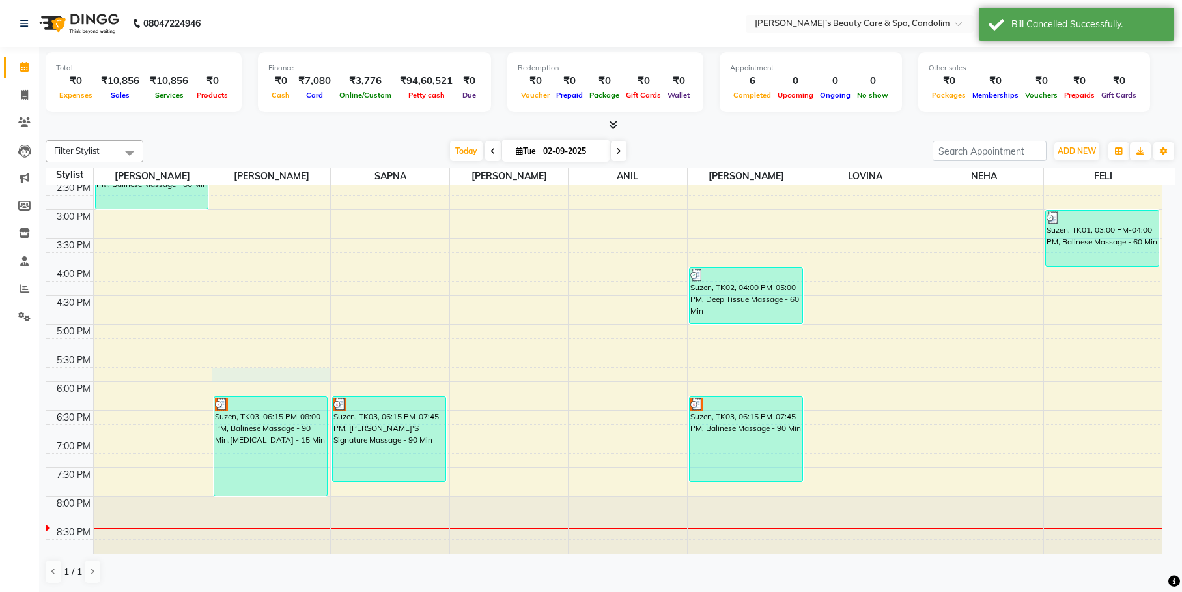
click at [276, 373] on div "8:00 AM 8:30 AM 9:00 AM 9:30 AM 10:00 AM 10:30 AM 11:00 AM 11:30 AM 12:00 PM 12…" at bounding box center [604, 180] width 1117 height 745
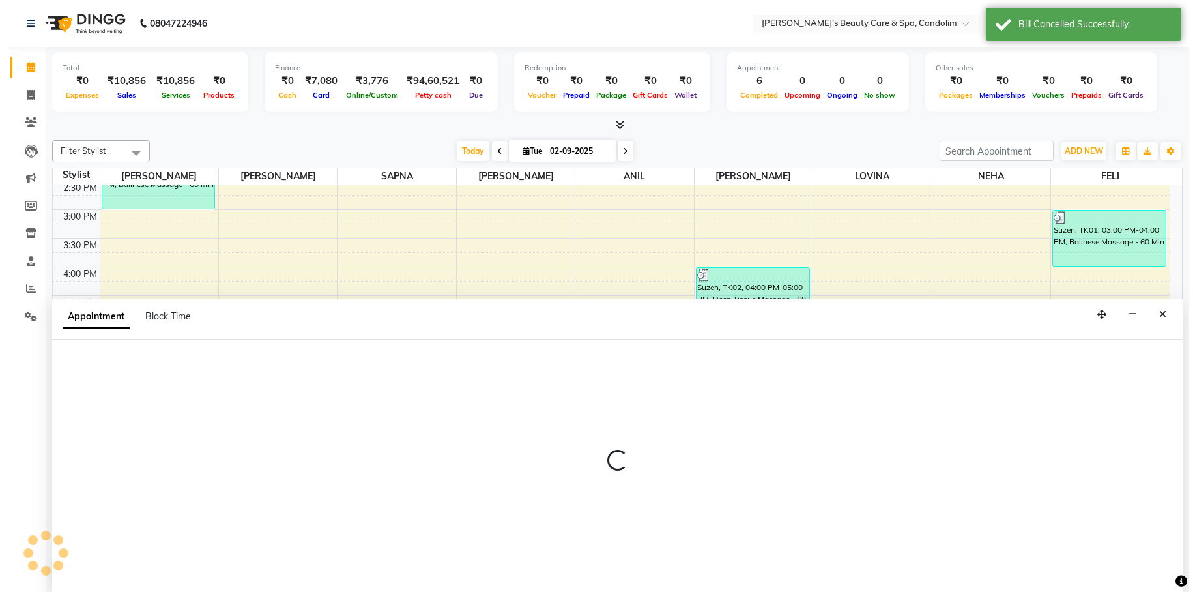
scroll to position [1, 0]
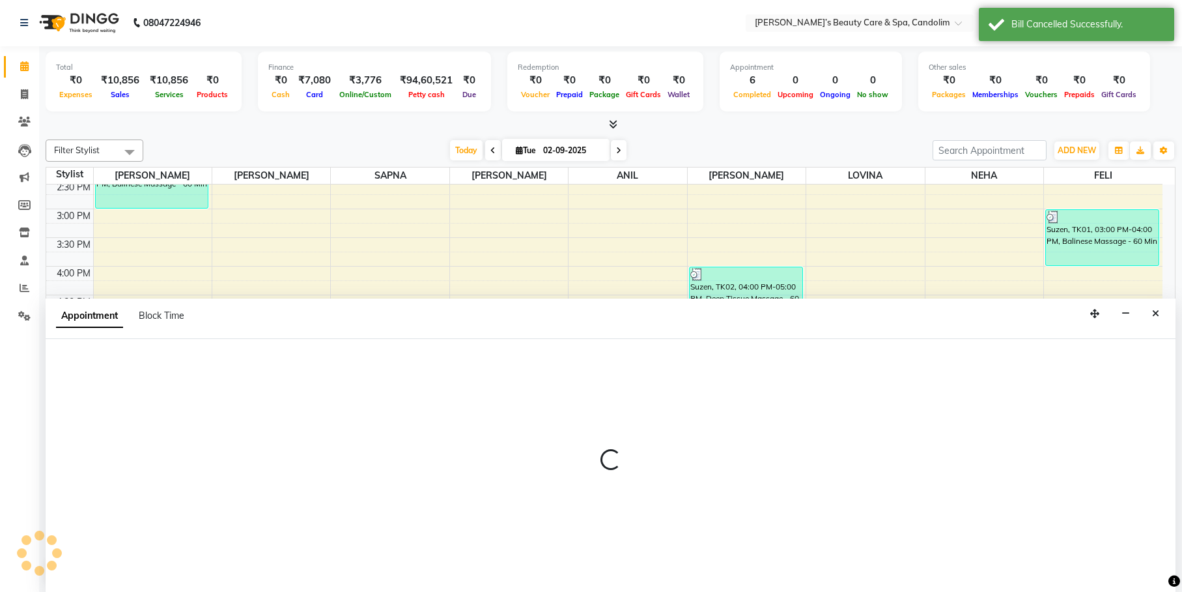
select select "43921"
select select "1065"
select select "tentative"
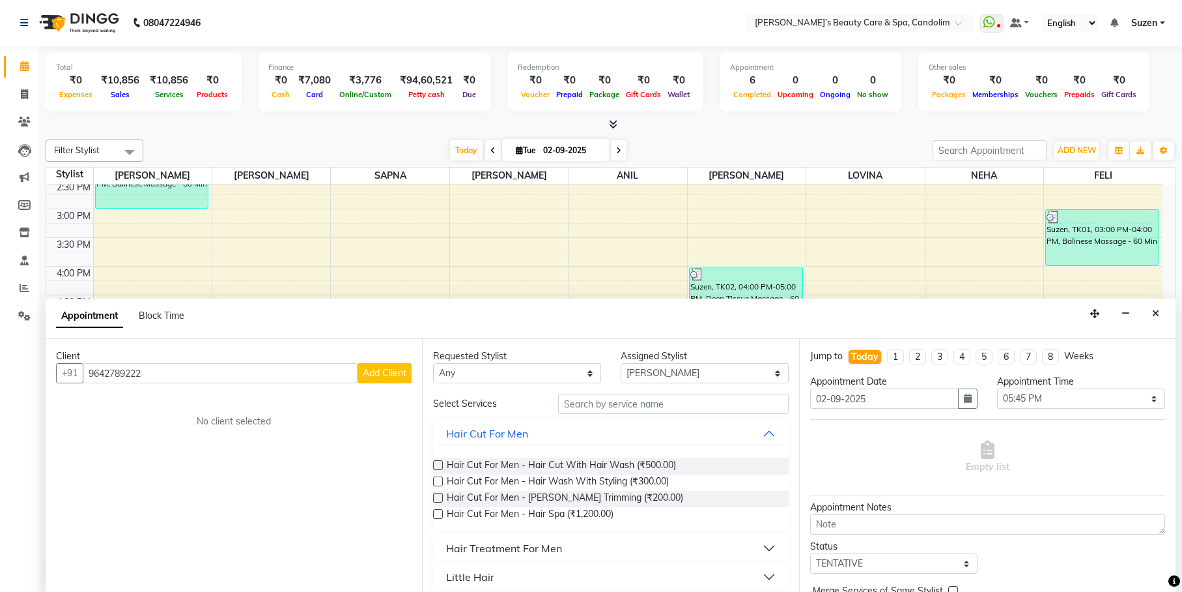
type input "9642789222"
click at [385, 373] on span "Add Client" at bounding box center [385, 373] width 44 height 12
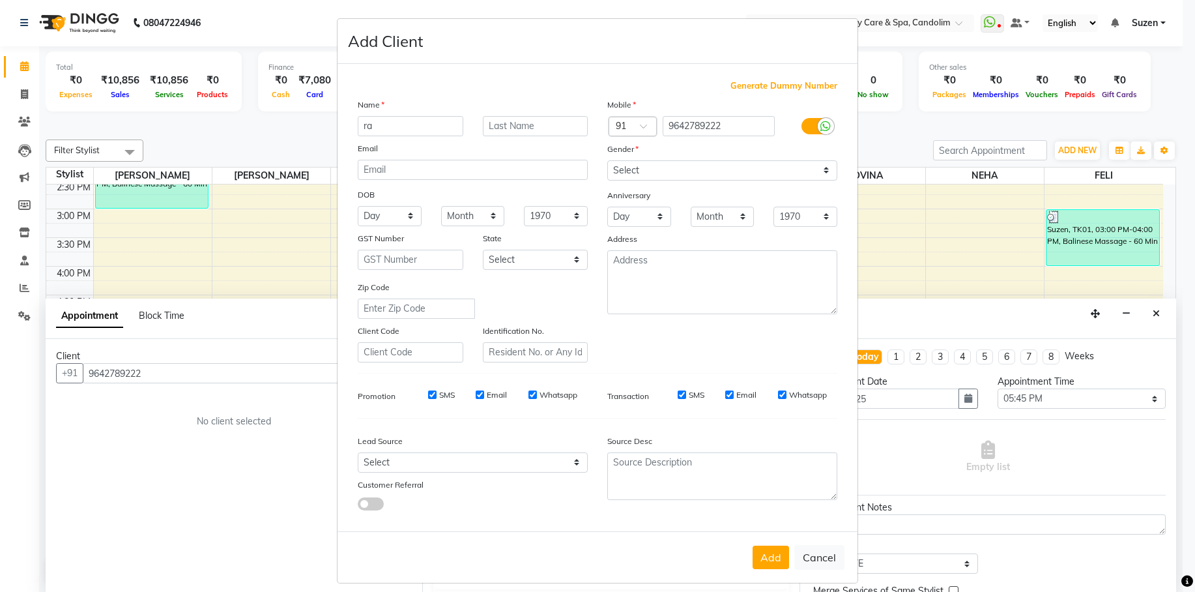
type input "r"
type input "RAJESH"
click at [635, 173] on select "Select Male Female Other Prefer Not To Say" at bounding box center [722, 170] width 230 height 20
select select "male"
click at [607, 160] on select "Select Male Female Other Prefer Not To Say" at bounding box center [722, 170] width 230 height 20
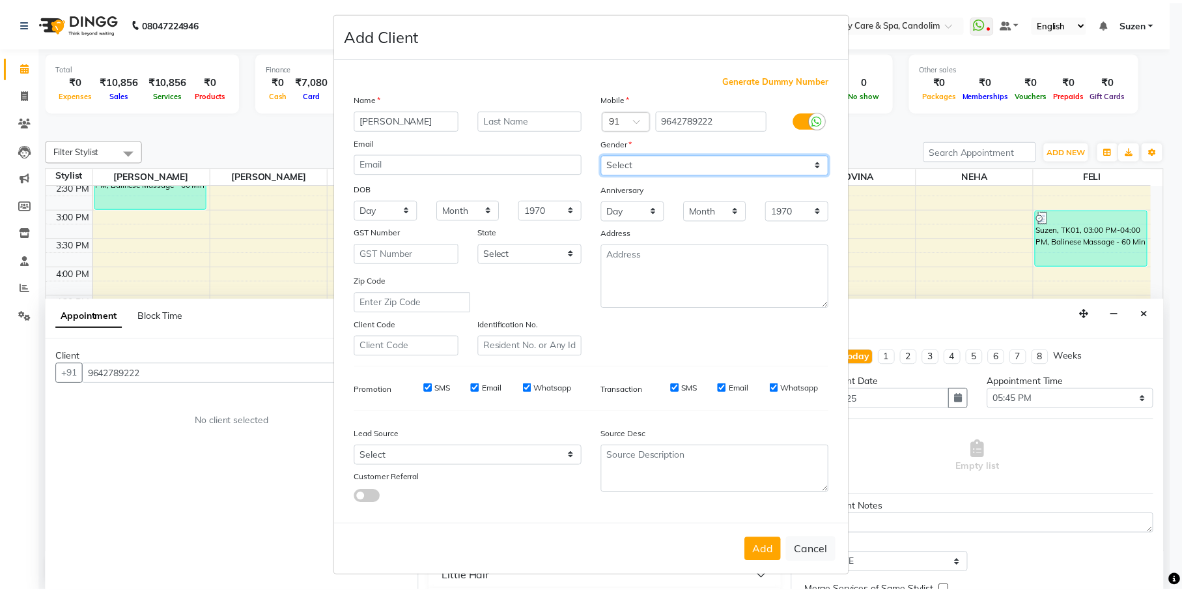
scroll to position [10, 0]
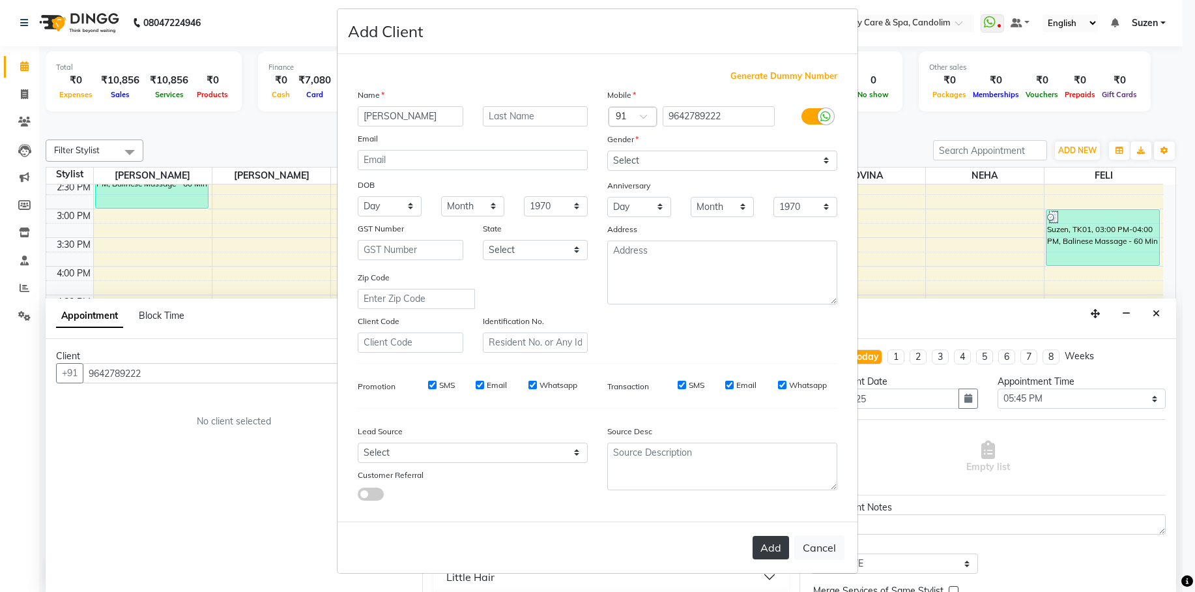
click at [767, 539] on button "Add" at bounding box center [770, 547] width 36 height 23
select select
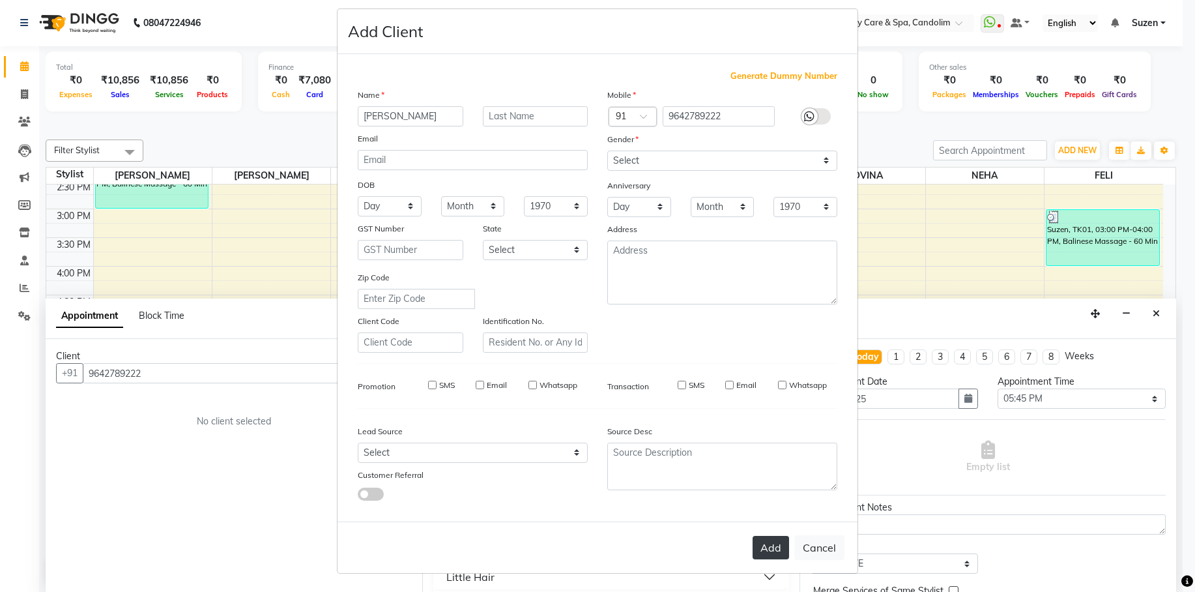
select select
checkbox input "false"
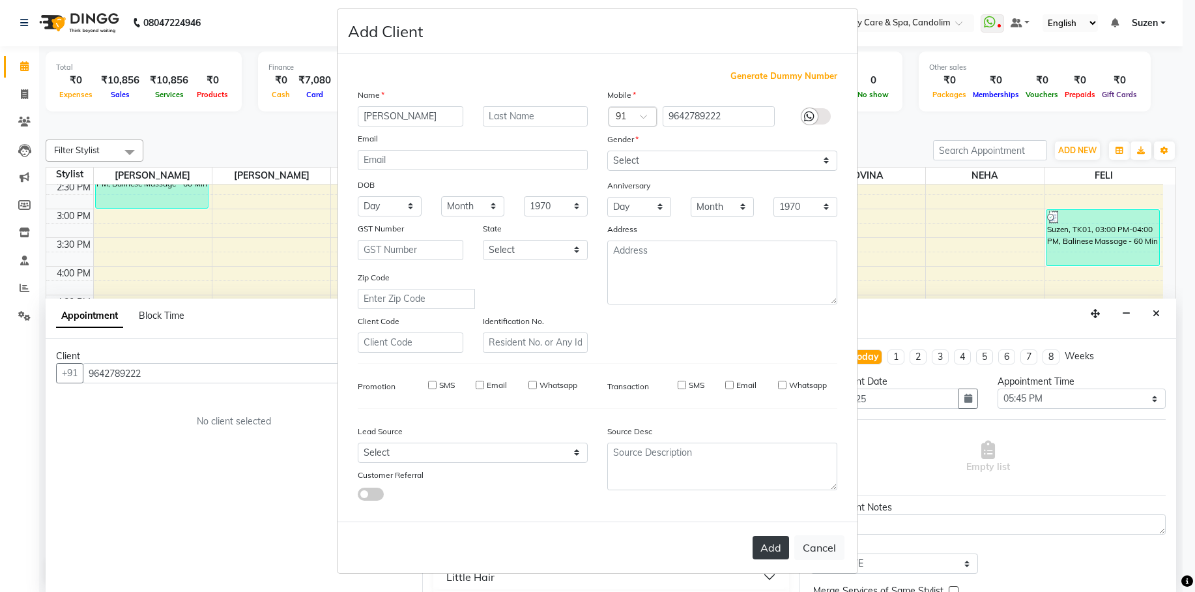
checkbox input "false"
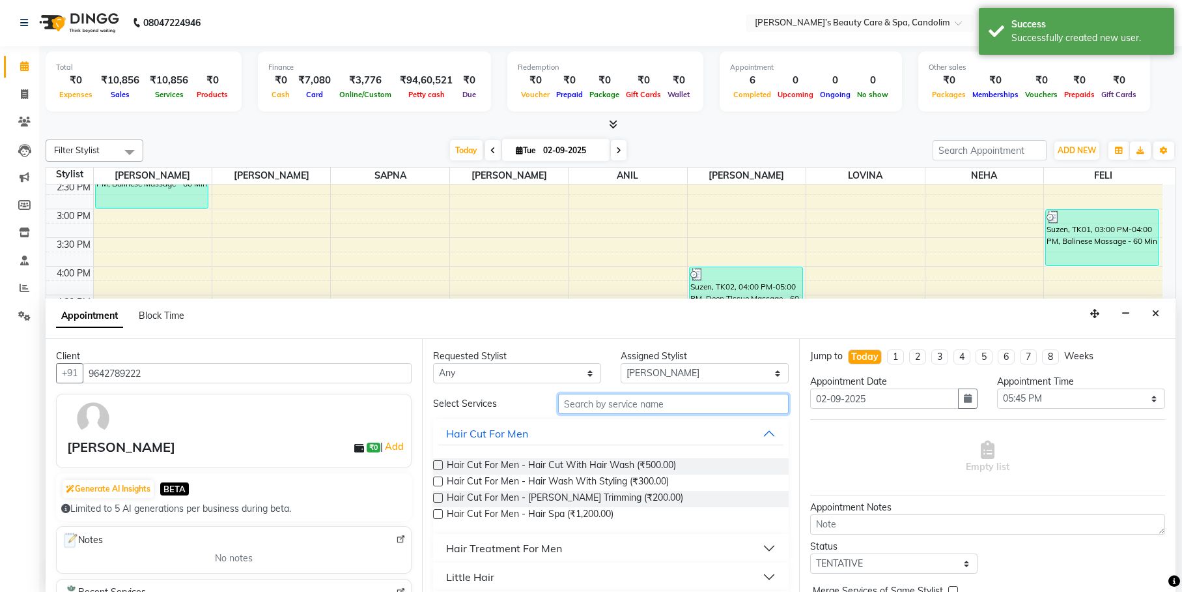
click at [625, 395] on input "text" at bounding box center [673, 403] width 231 height 20
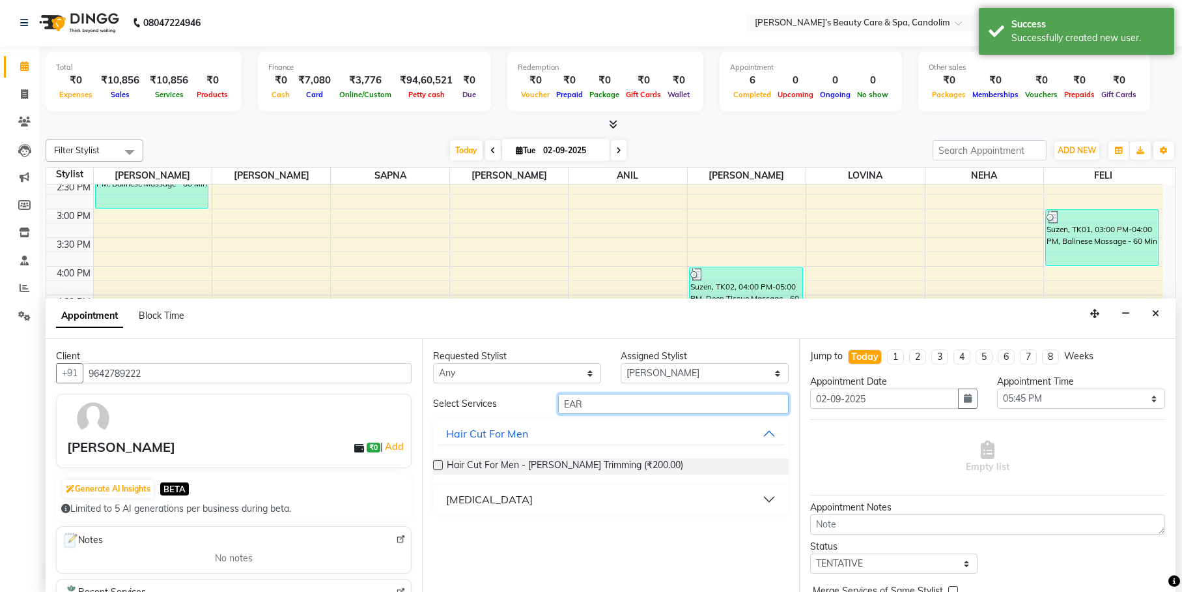
type input "EAR"
click at [521, 497] on button "Ear Candling" at bounding box center [610, 498] width 345 height 23
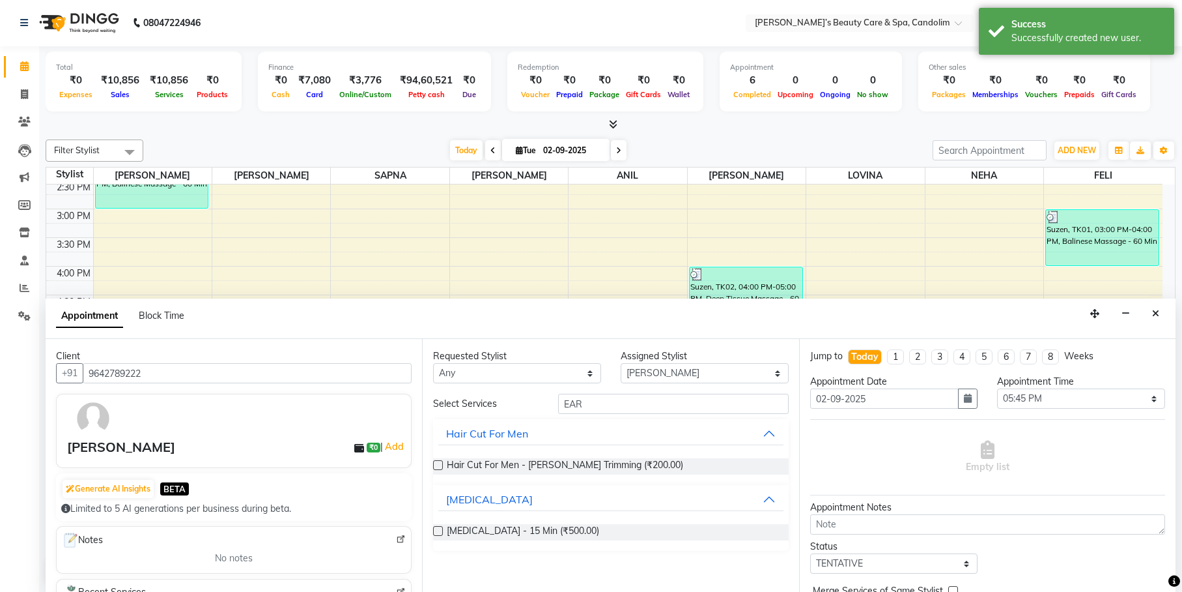
drag, startPoint x: 532, startPoint y: 527, endPoint x: 537, endPoint y: 490, distance: 37.5
click at [532, 526] on span "Ear Candling - 15 Min (₹500.00)" at bounding box center [523, 532] width 152 height 16
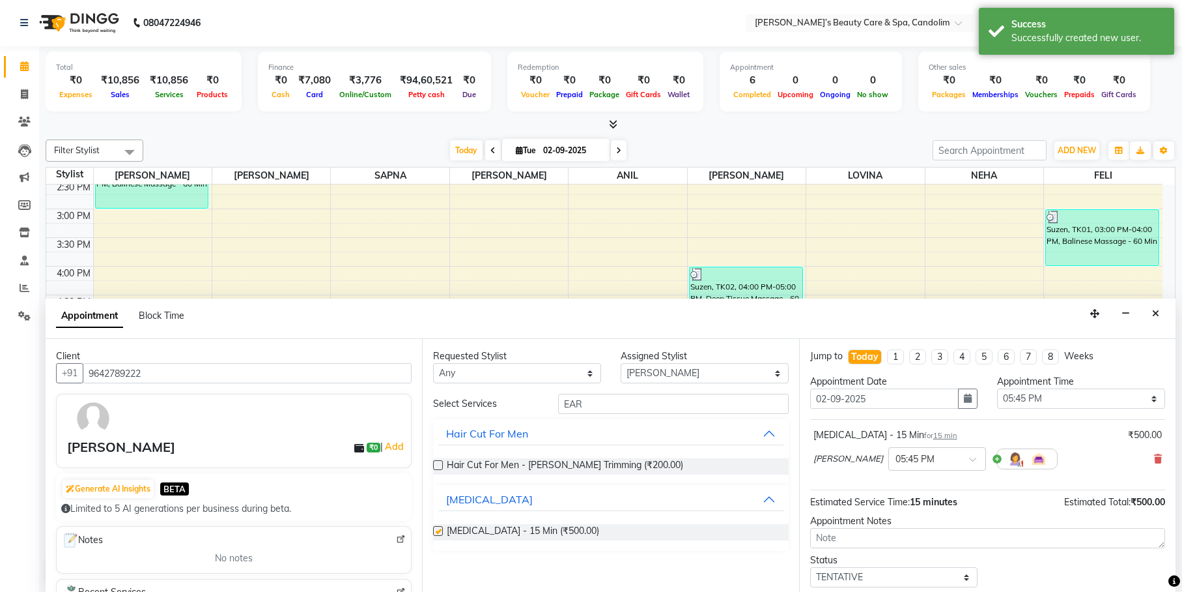
checkbox input "false"
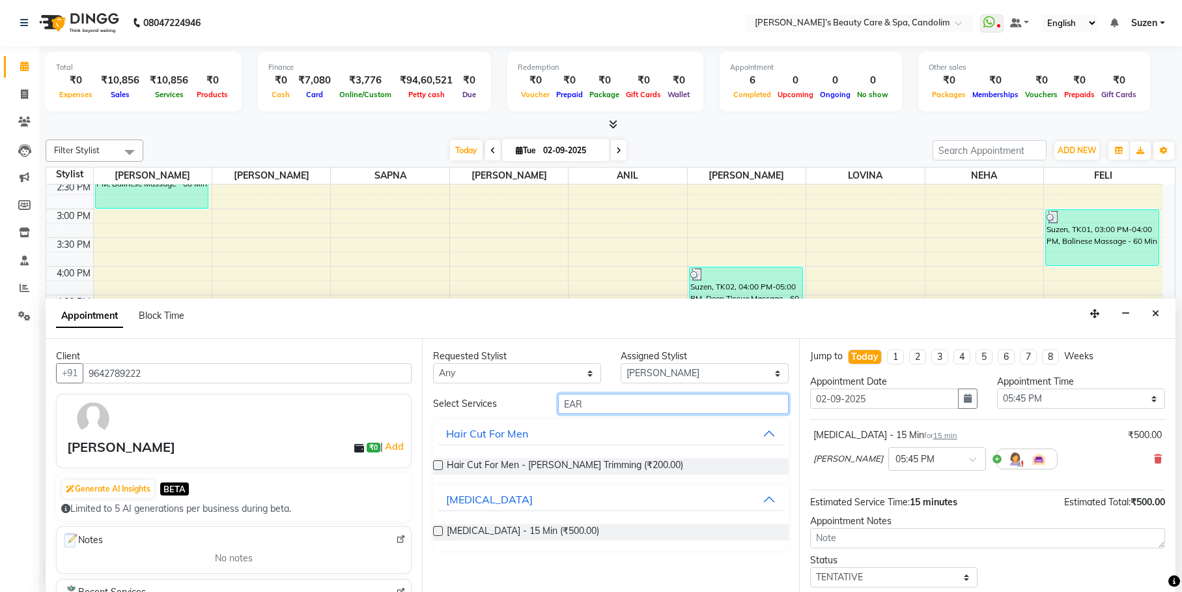
click at [592, 403] on input "EAR" at bounding box center [673, 403] width 231 height 20
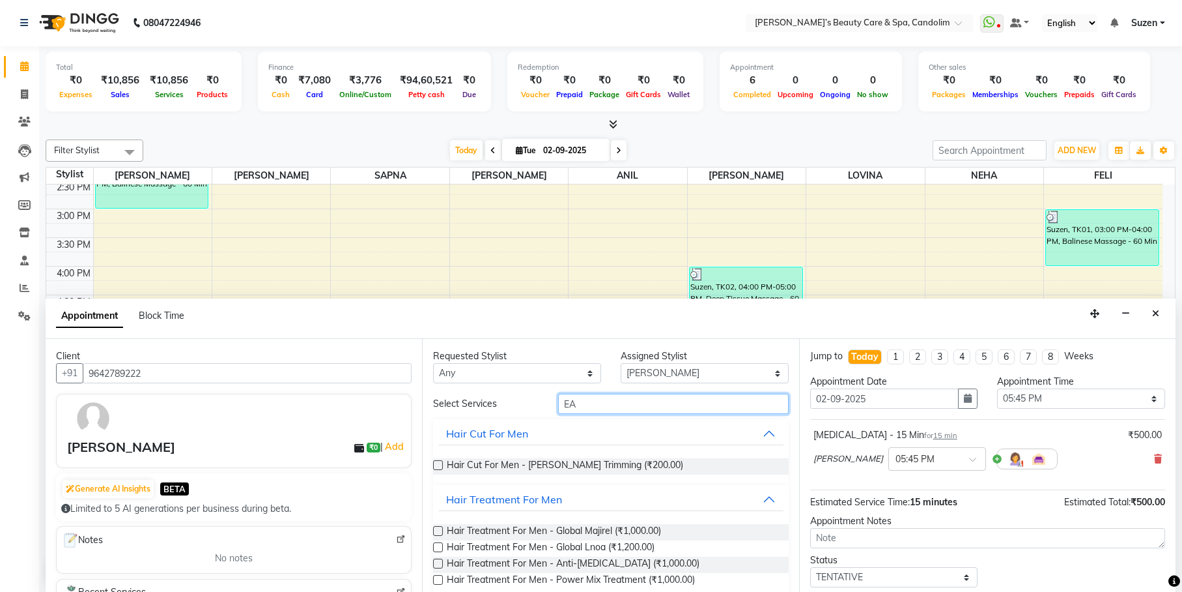
type input "E"
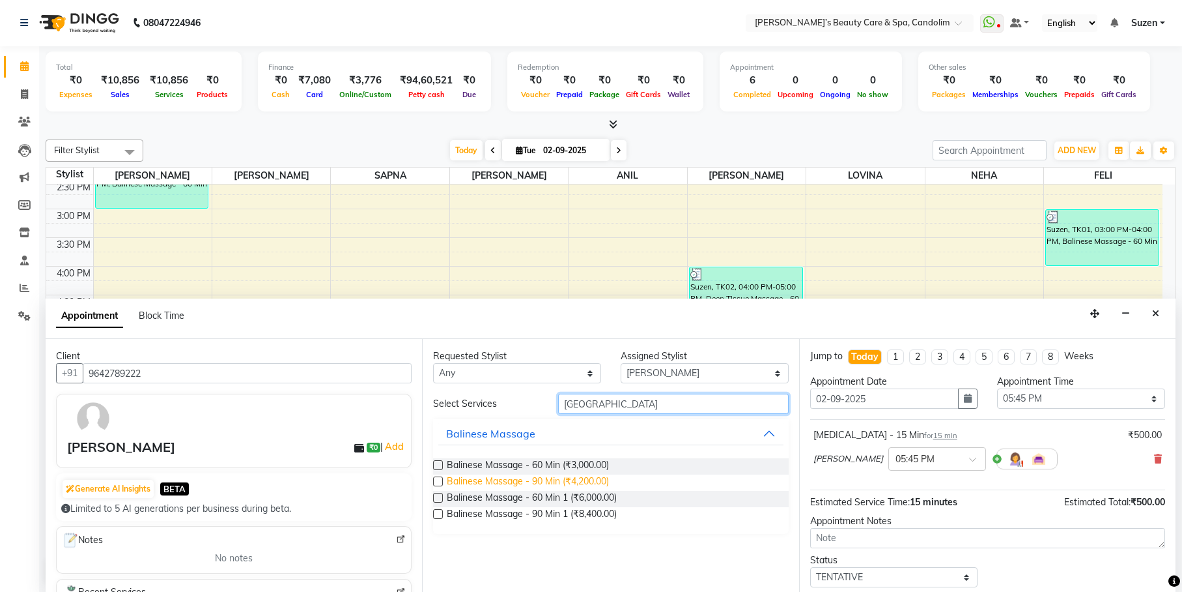
type input "BALI"
click at [597, 479] on span "Balinese Massage - 90 Min (₹4,200.00)" at bounding box center [528, 482] width 162 height 16
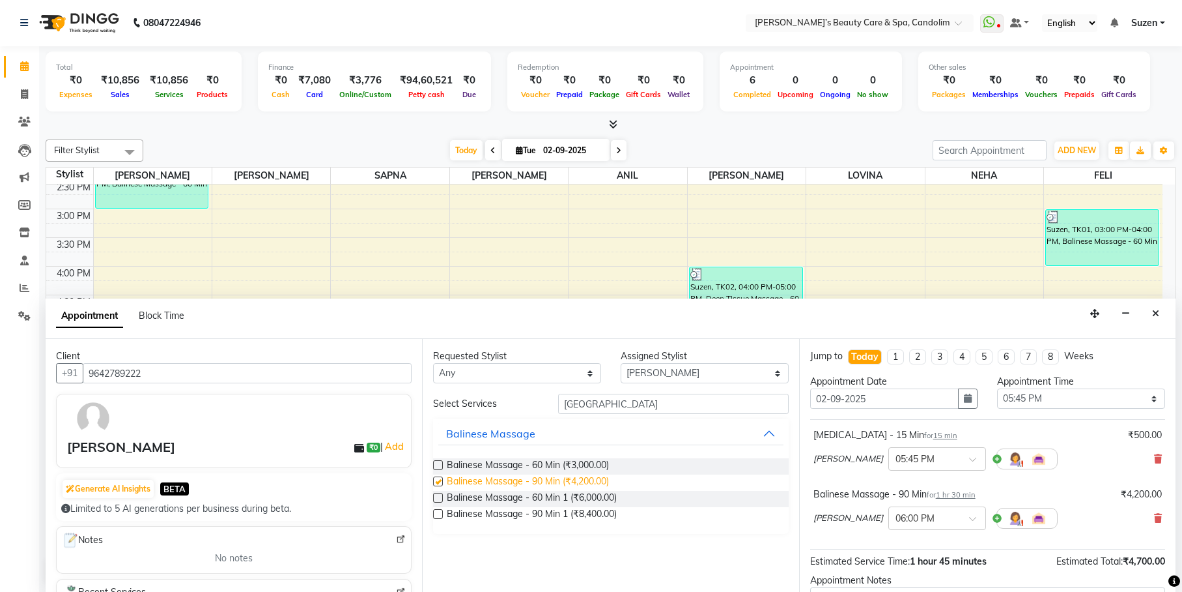
checkbox input "false"
click at [653, 376] on select "Select ANIL FELI JESSICA KIM LINDA LOVINA NEHA ROSHINI SAPNA" at bounding box center [705, 373] width 168 height 20
select select "43936"
click at [621, 363] on select "Select ANIL FELI JESSICA KIM LINDA LOVINA NEHA ROSHINI SAPNA" at bounding box center [705, 373] width 168 height 20
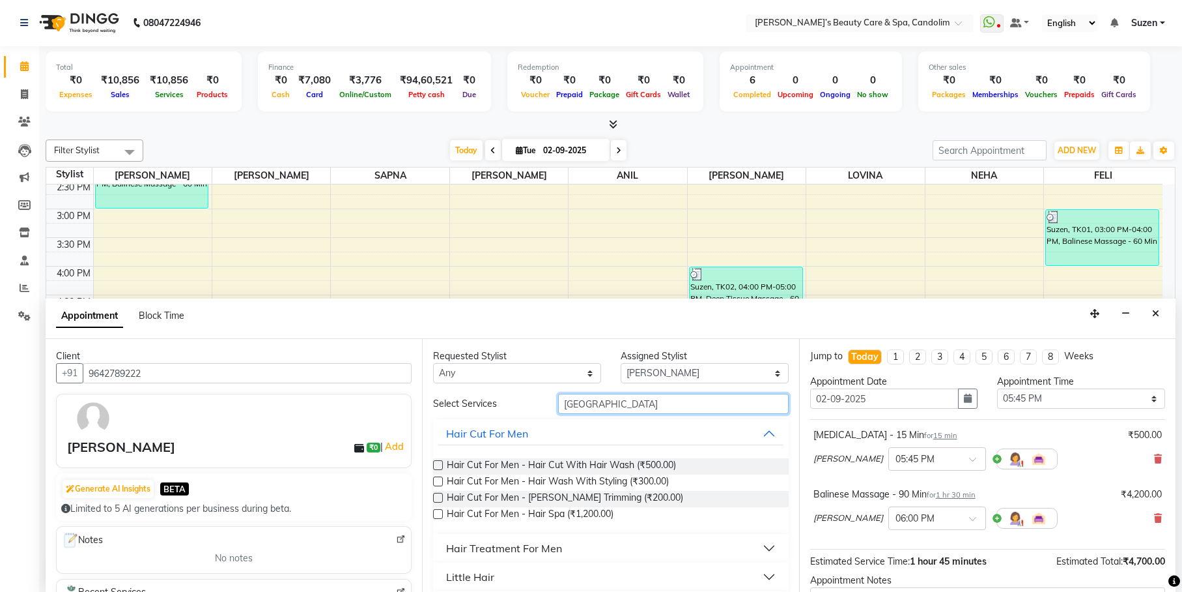
click at [623, 410] on input "BALI" at bounding box center [673, 403] width 231 height 20
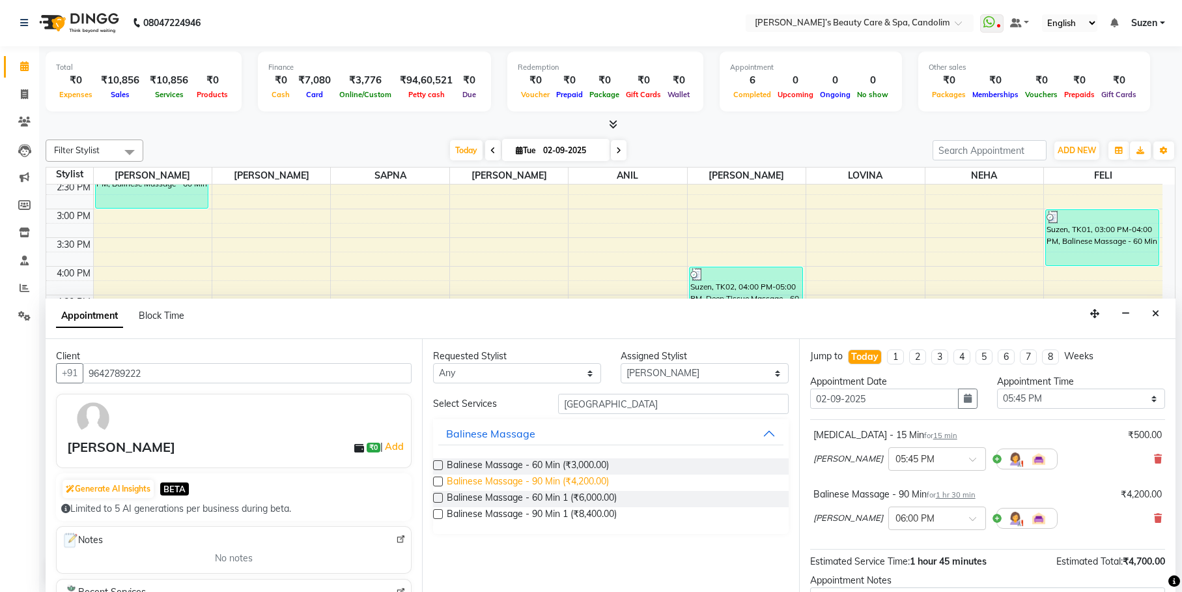
click at [599, 487] on span "Balinese Massage - 90 Min (₹4,200.00)" at bounding box center [528, 482] width 162 height 16
checkbox input "false"
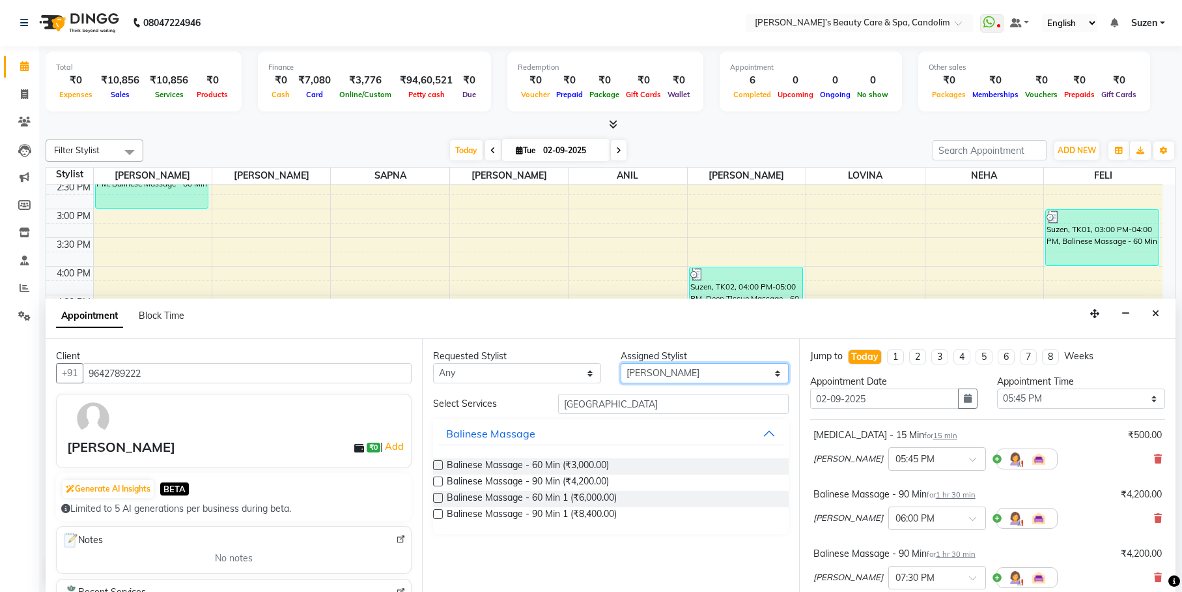
drag, startPoint x: 674, startPoint y: 372, endPoint x: 666, endPoint y: 367, distance: 8.5
click at [674, 372] on select "Select ANIL FELI JESSICA KIM LINDA LOVINA NEHA ROSHINI SAPNA" at bounding box center [705, 373] width 168 height 20
select select "43922"
click at [621, 363] on select "Select ANIL FELI JESSICA KIM LINDA LOVINA NEHA ROSHINI SAPNA" at bounding box center [705, 373] width 168 height 20
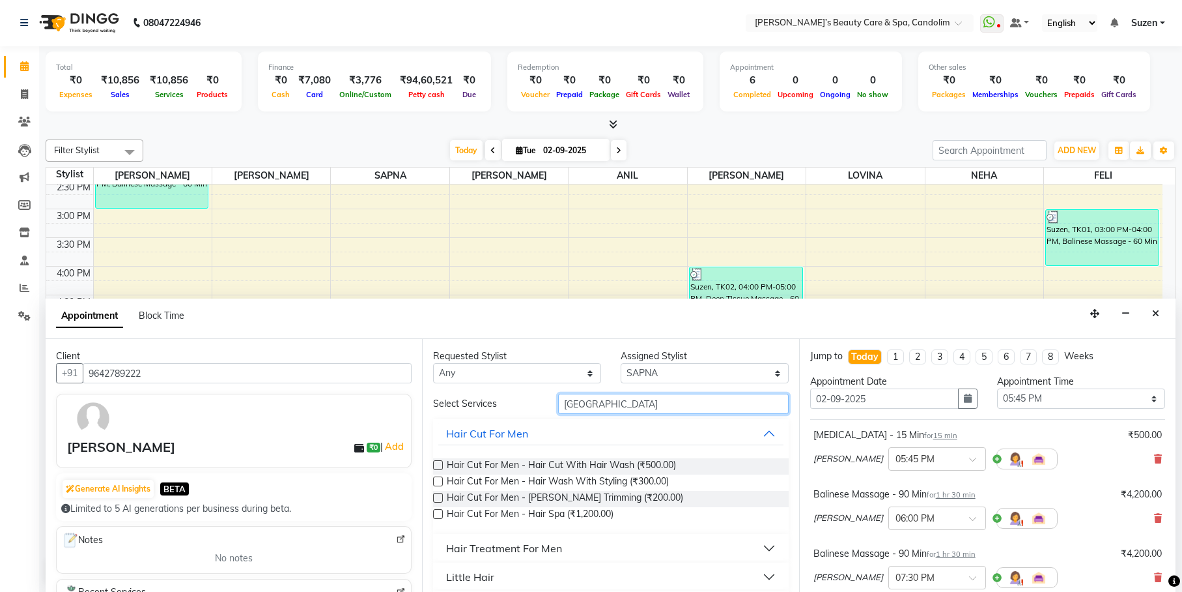
click at [633, 405] on input "BALI" at bounding box center [673, 403] width 231 height 20
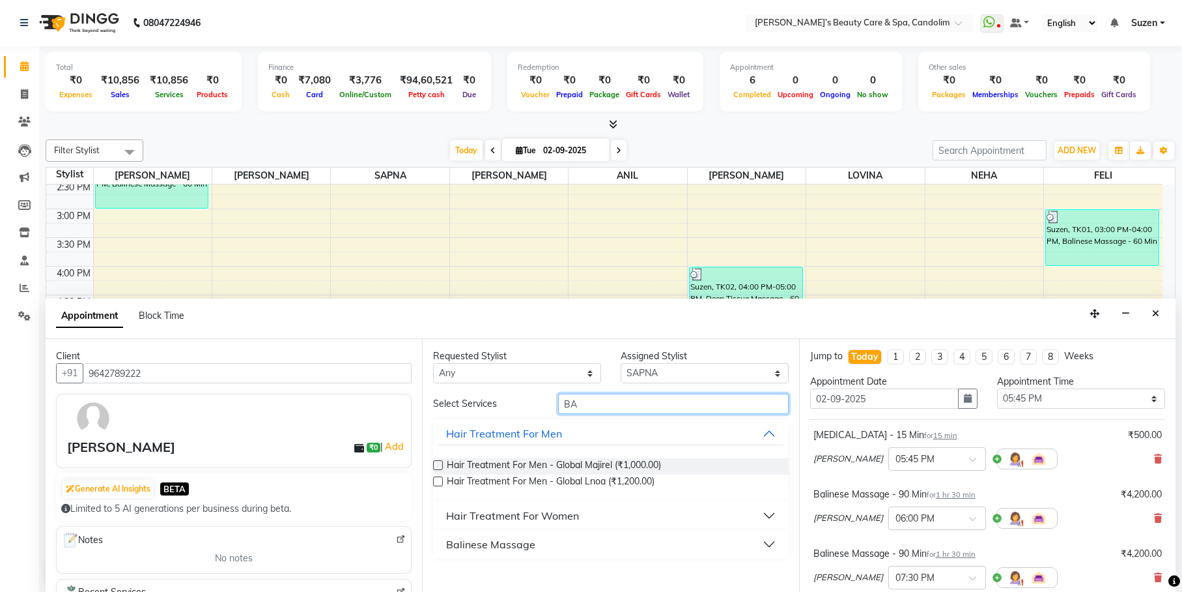
type input "B"
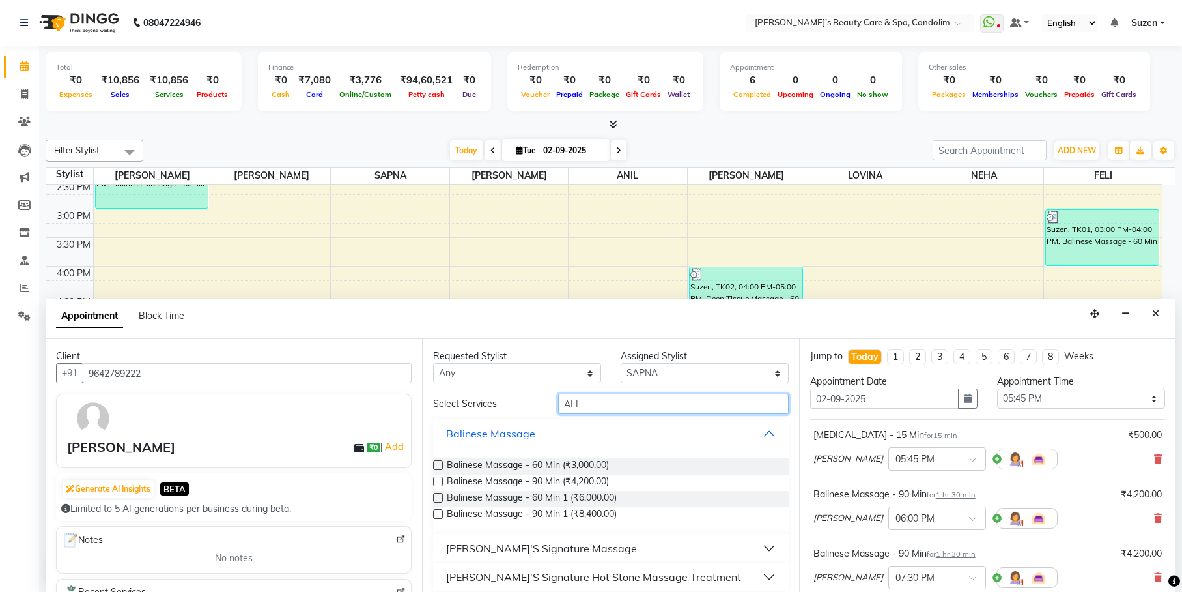
type input "ALI"
click at [593, 549] on button "Aline'S Signature Massage" at bounding box center [610, 547] width 345 height 23
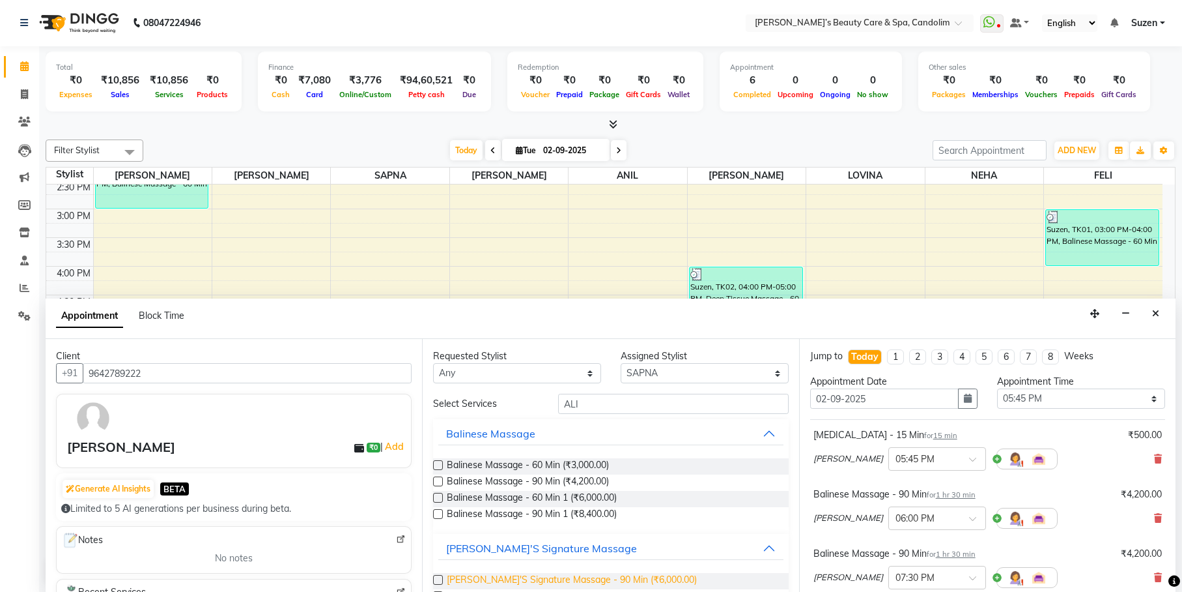
click at [595, 575] on span "Aline'S Signature Massage - 90 Min (₹6,000.00)" at bounding box center [572, 581] width 250 height 16
checkbox input "false"
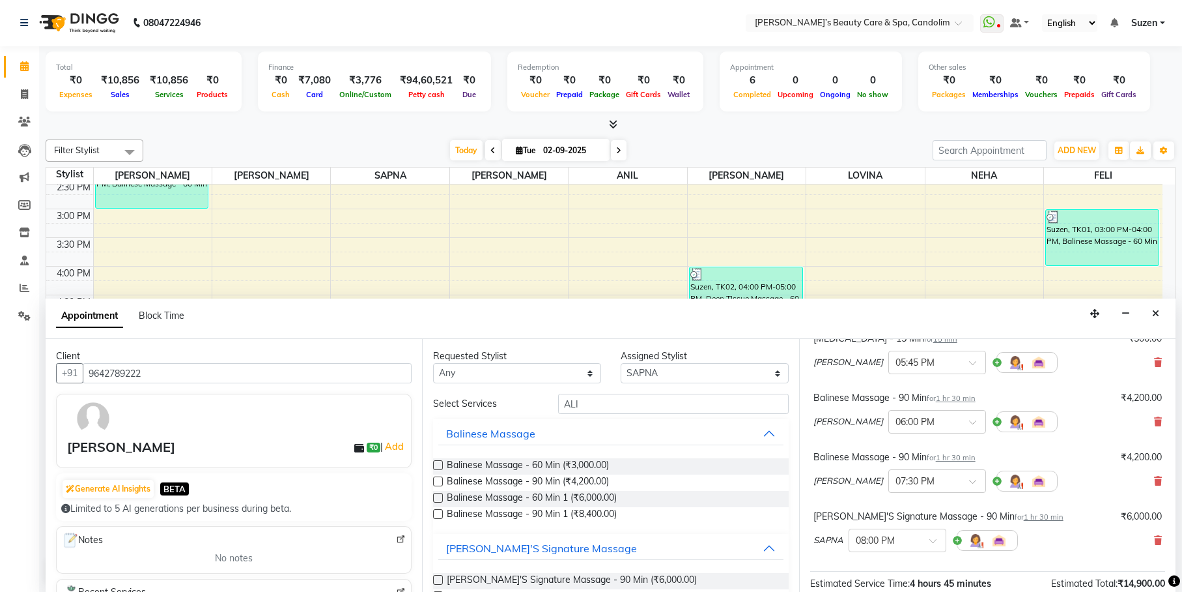
scroll to position [244, 0]
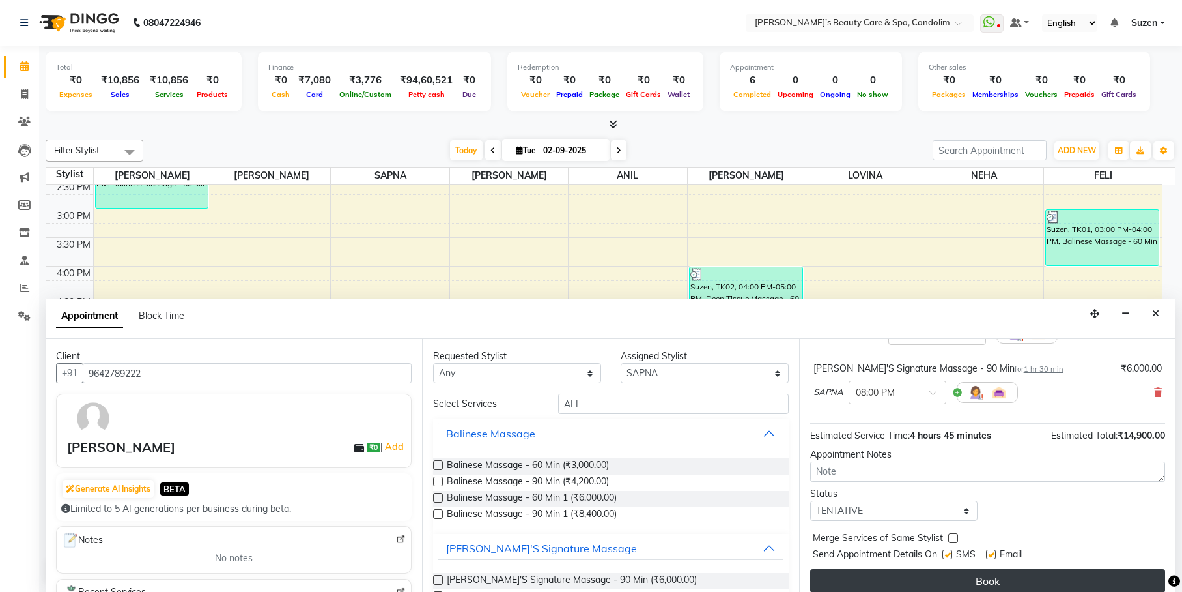
click at [891, 576] on button "Book" at bounding box center [987, 580] width 355 height 23
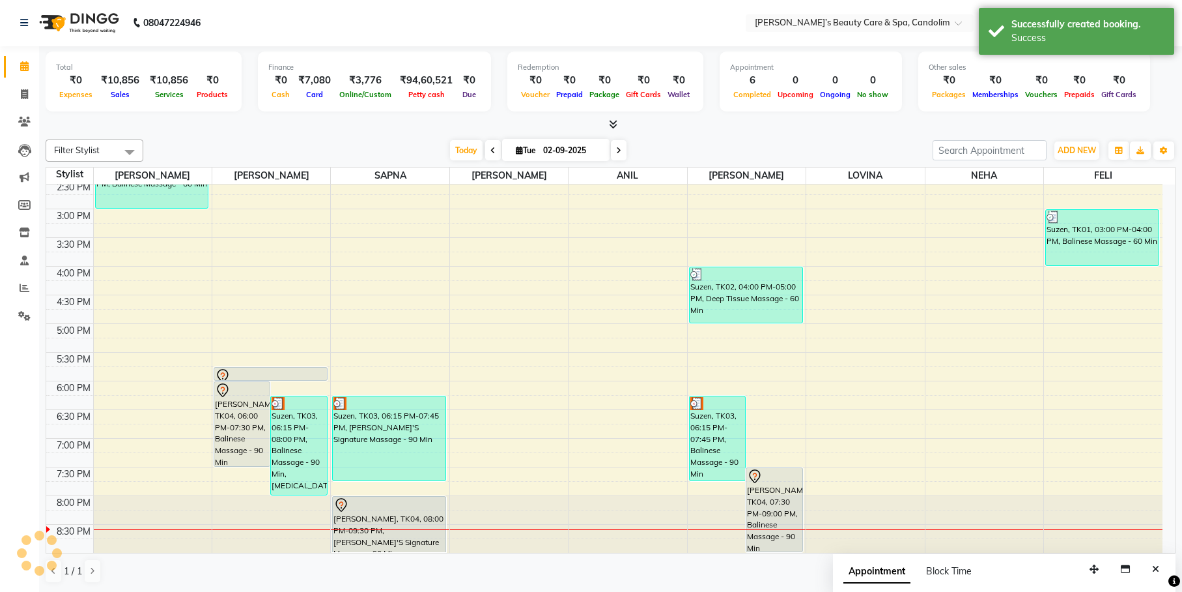
scroll to position [0, 0]
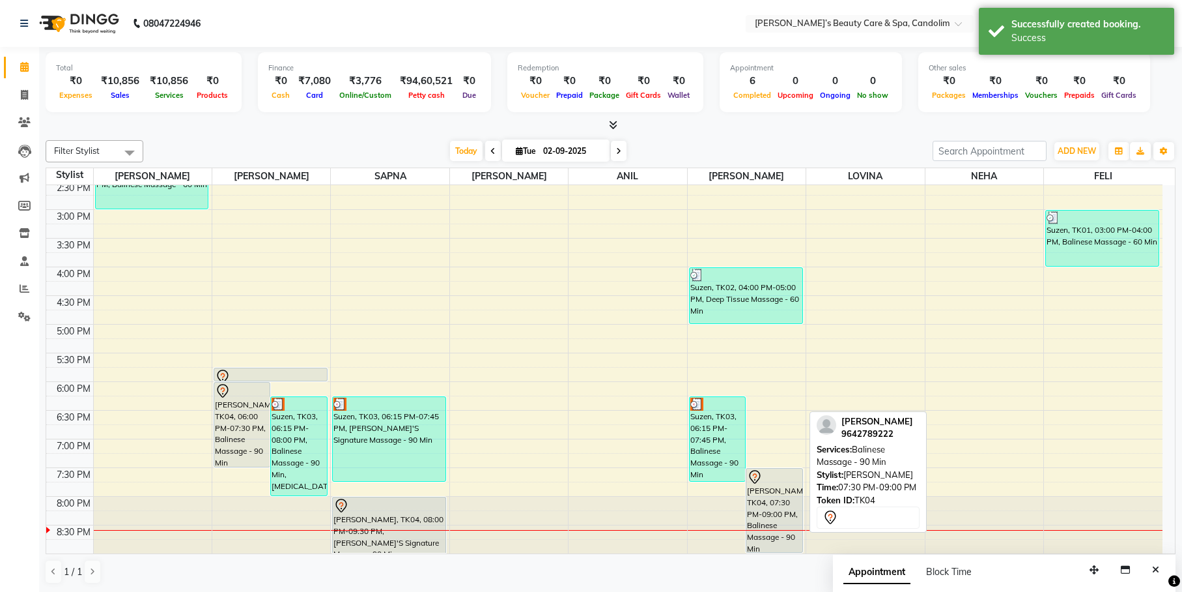
click at [776, 485] on div "RAJESH, TK04, 07:30 PM-09:00 PM, Balinese Massage - 90 Min" at bounding box center [774, 509] width 55 height 83
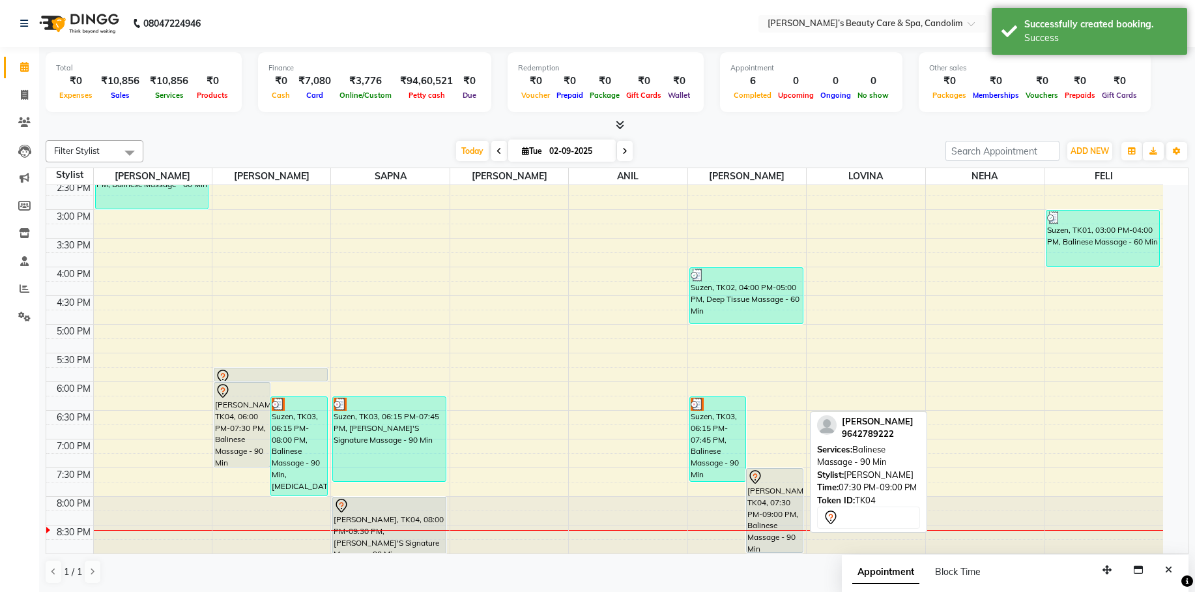
select select "7"
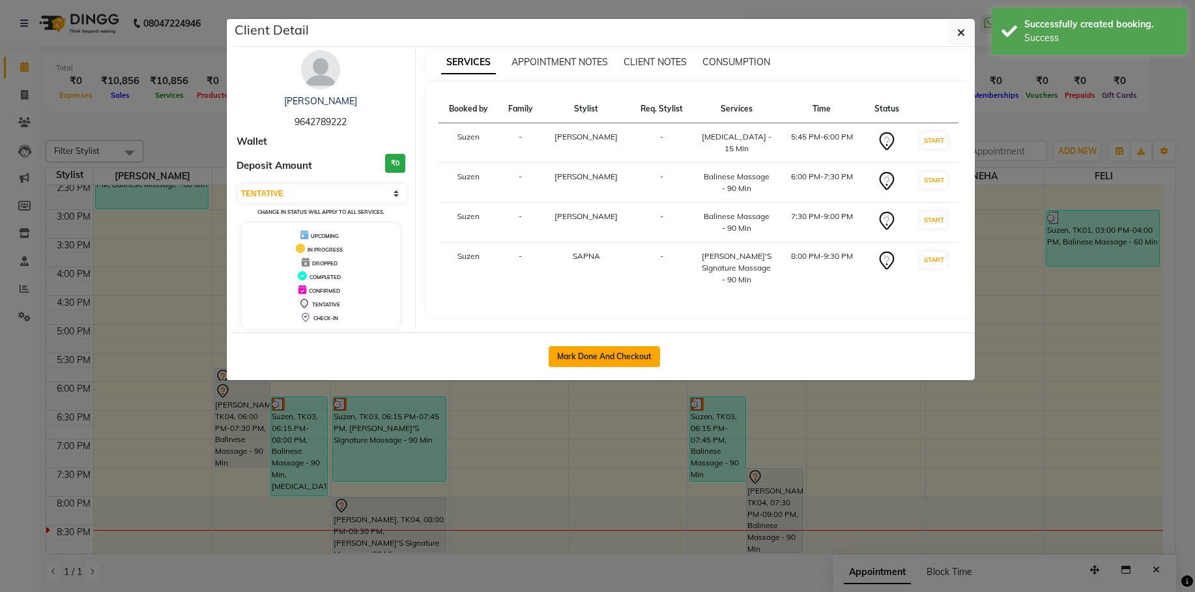
click at [640, 346] on button "Mark Done And Checkout" at bounding box center [604, 356] width 111 height 21
select select "6059"
select select "service"
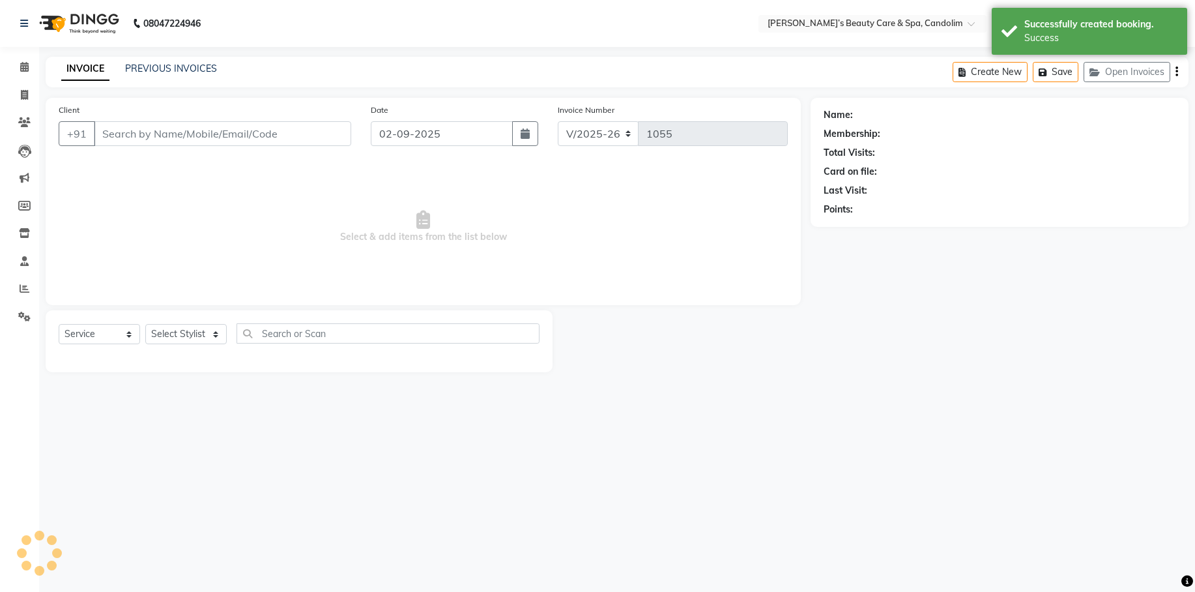
type input "9642789222"
select select "43936"
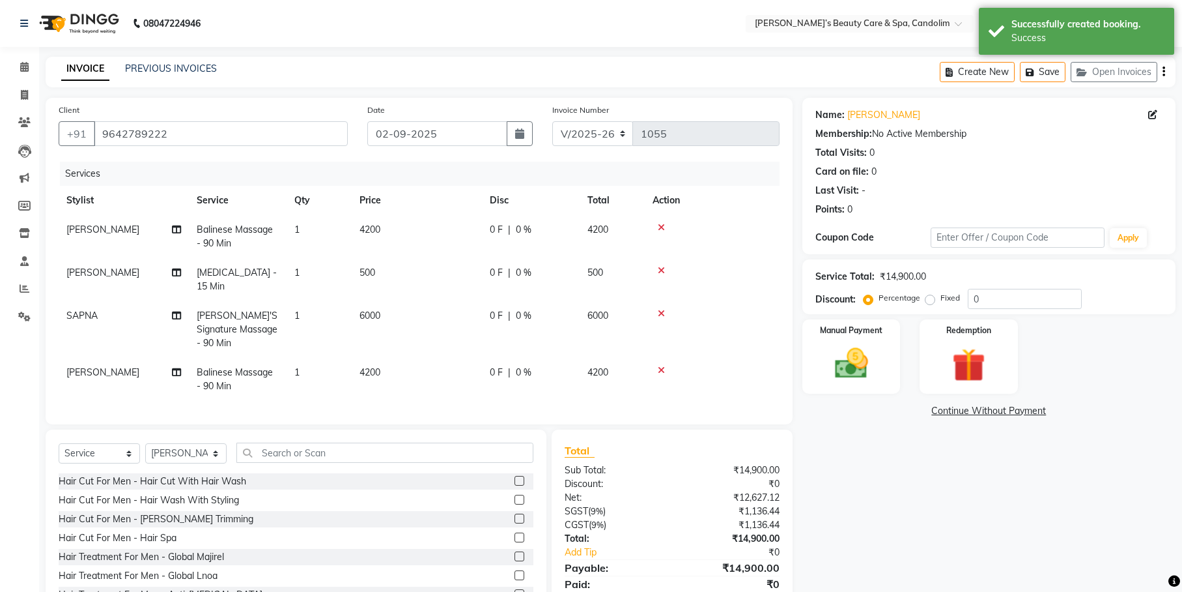
click at [393, 224] on td "4200" at bounding box center [417, 236] width 130 height 43
select select "43921"
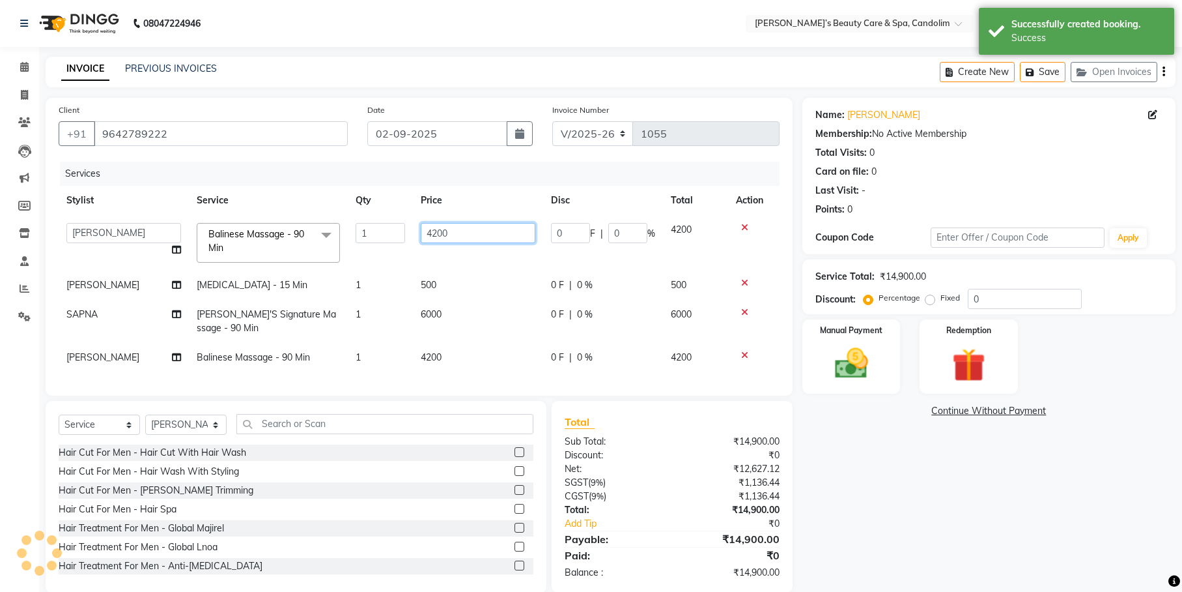
click at [459, 225] on input "4200" at bounding box center [478, 233] width 115 height 20
type input "4956"
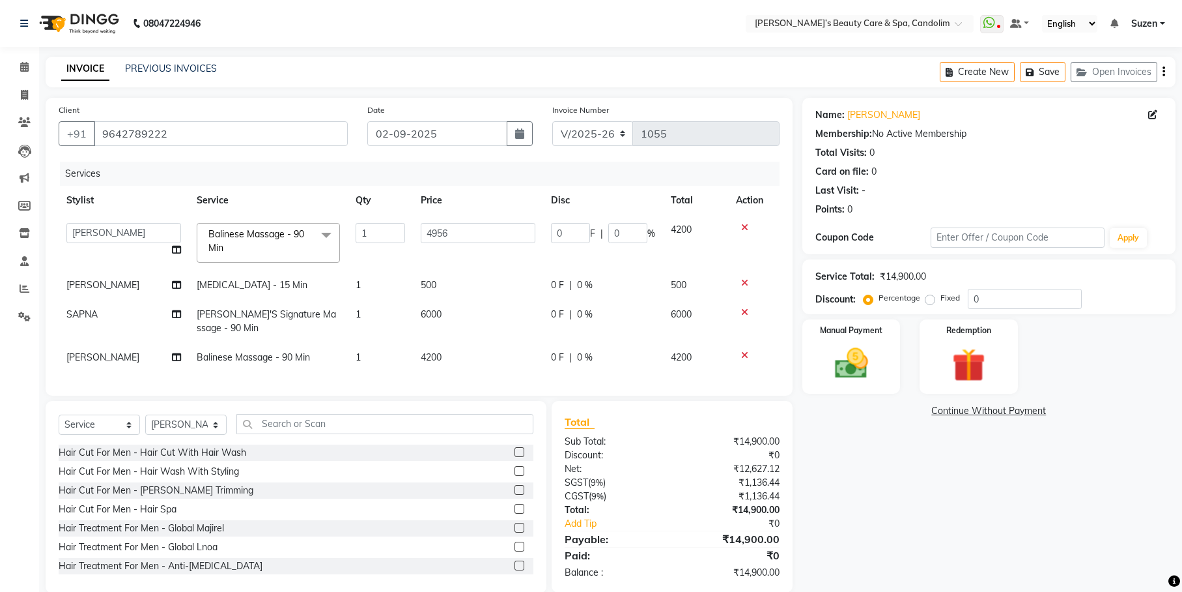
click at [445, 279] on td "500" at bounding box center [478, 284] width 130 height 29
select select "43921"
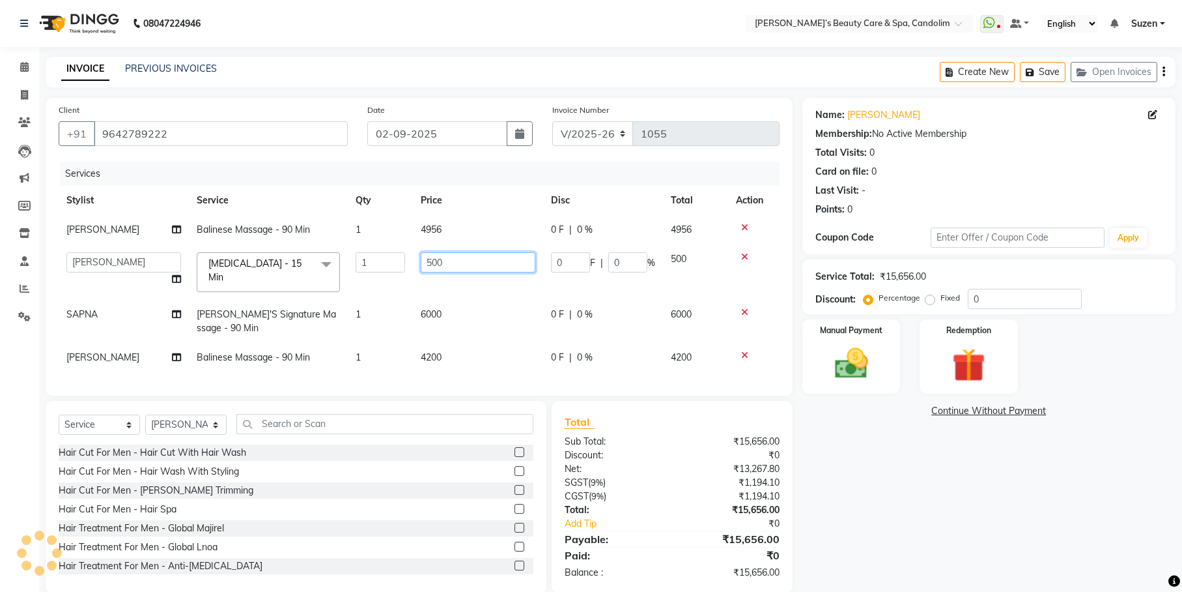
click at [464, 269] on input "500" at bounding box center [478, 262] width 115 height 20
type input "590"
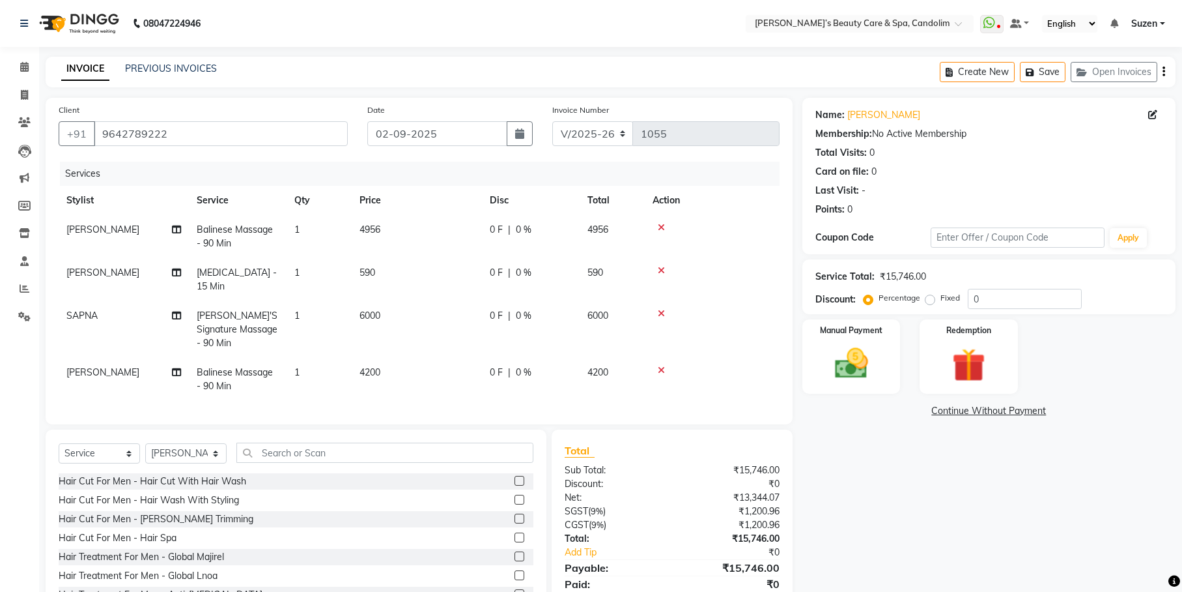
click at [449, 311] on td "6000" at bounding box center [417, 329] width 130 height 57
select select "43922"
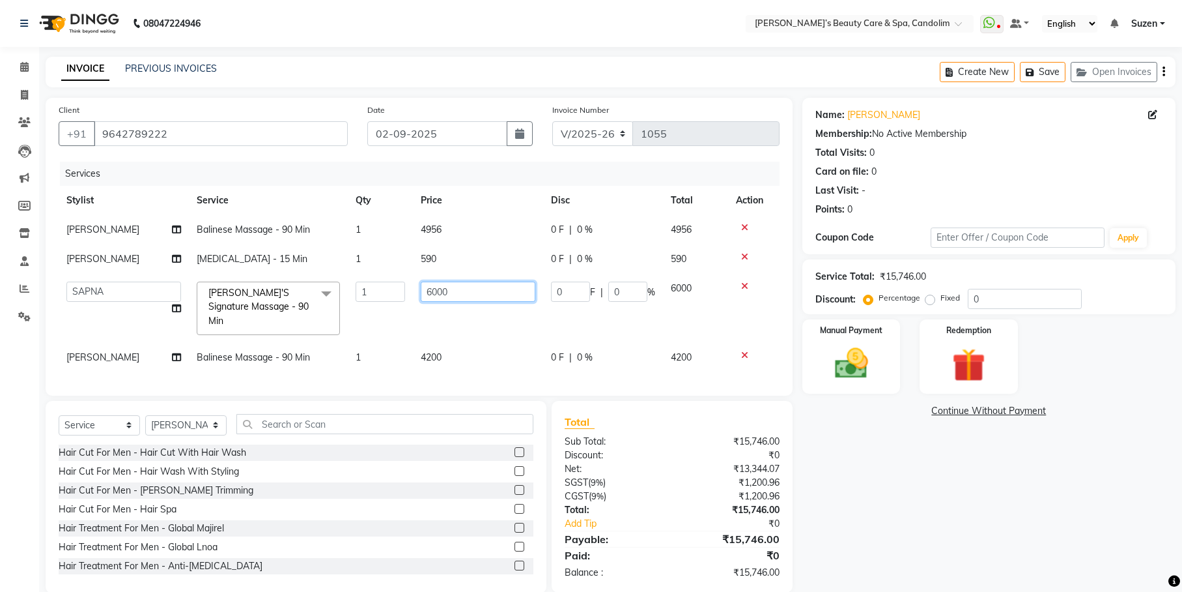
click at [463, 282] on input "6000" at bounding box center [478, 291] width 115 height 20
type input "6"
type input "8260"
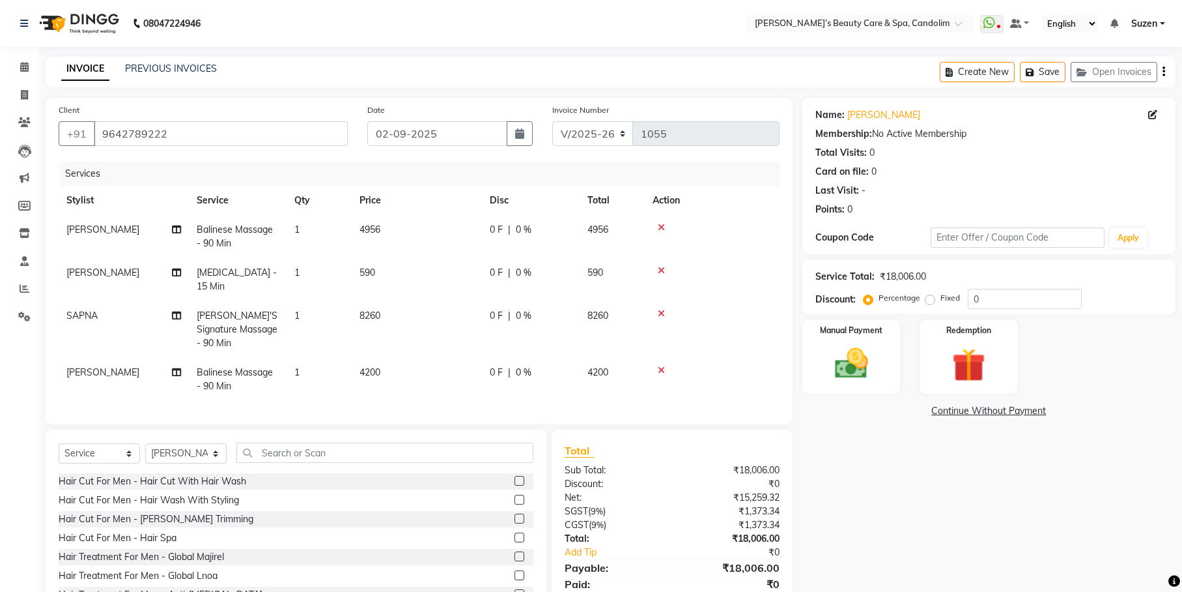
click at [467, 328] on tbody "KIM Balinese Massage - 90 Min 1 4956 0 F | 0 % 4956 KIM Ear Candling - 15 Min 1…" at bounding box center [419, 308] width 721 height 186
click at [418, 358] on td "4200" at bounding box center [417, 379] width 130 height 43
select select "43936"
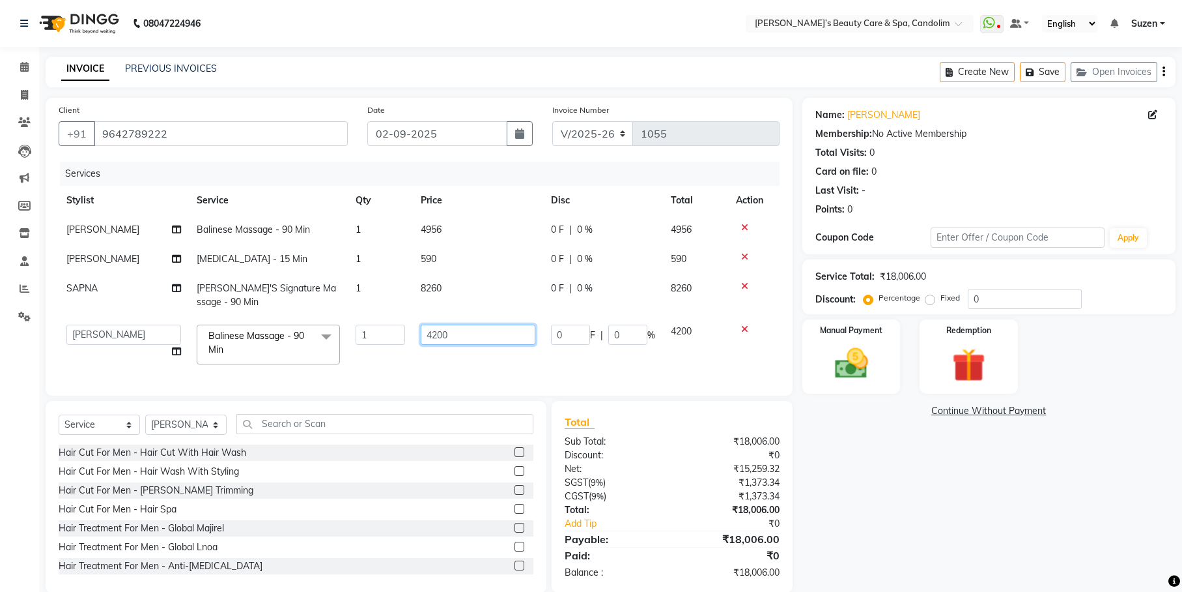
click at [462, 334] on input "4200" at bounding box center [478, 334] width 115 height 20
type input "4956"
click at [545, 361] on td "0 F | 0 %" at bounding box center [603, 344] width 120 height 55
select select "43936"
click at [843, 367] on img at bounding box center [851, 363] width 56 height 40
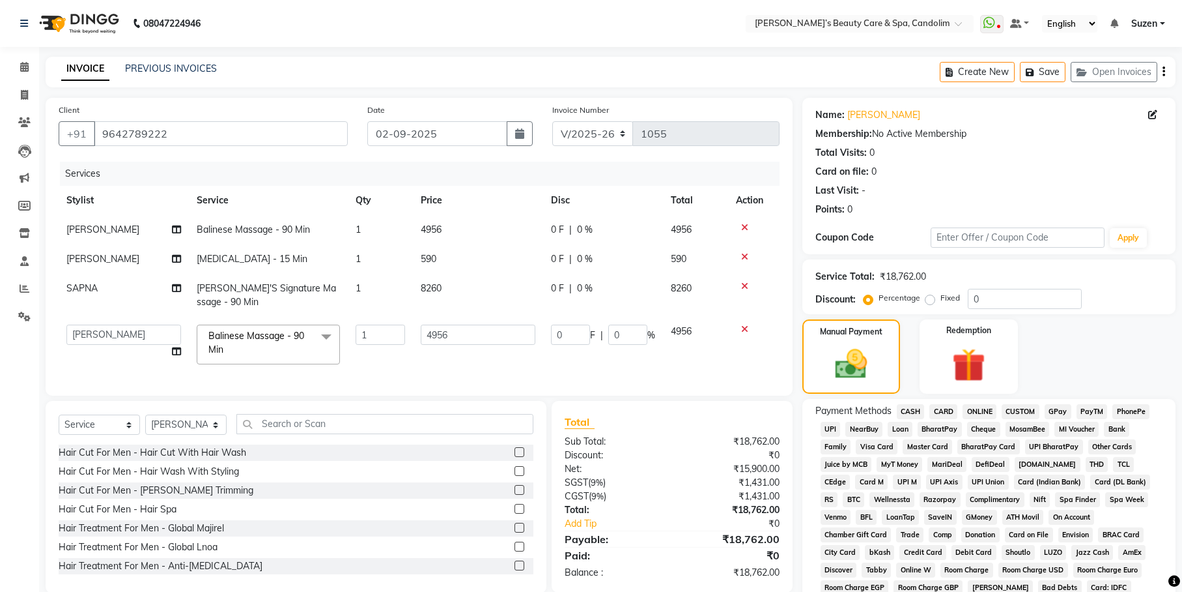
click at [913, 408] on span "CASH" at bounding box center [911, 411] width 28 height 15
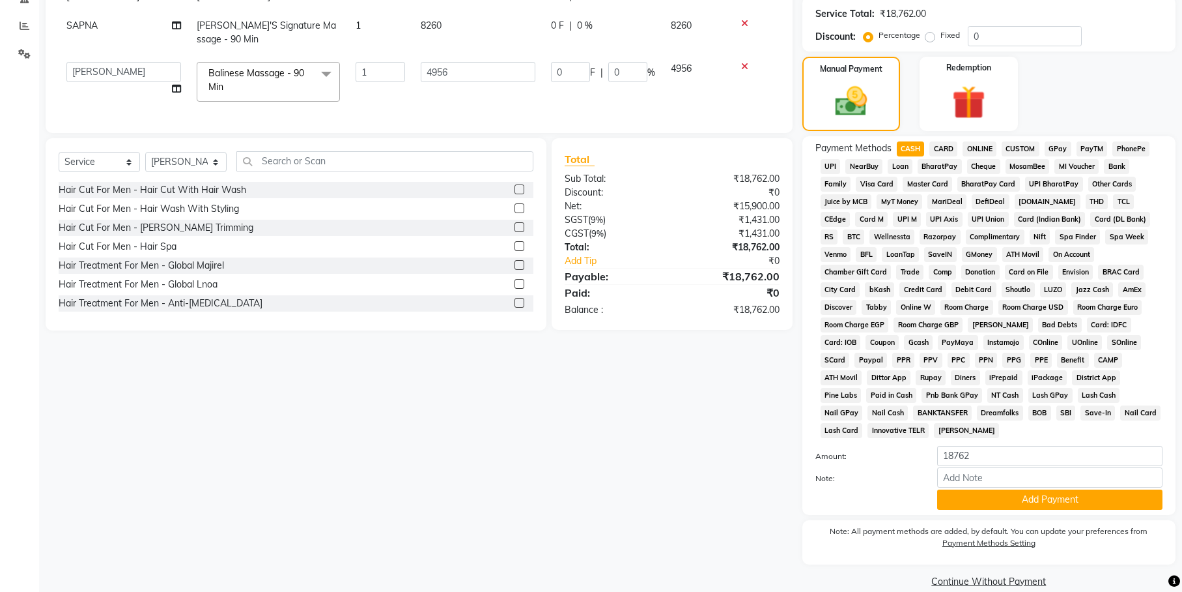
scroll to position [264, 0]
click at [982, 488] on button "Add Payment" at bounding box center [1049, 498] width 225 height 20
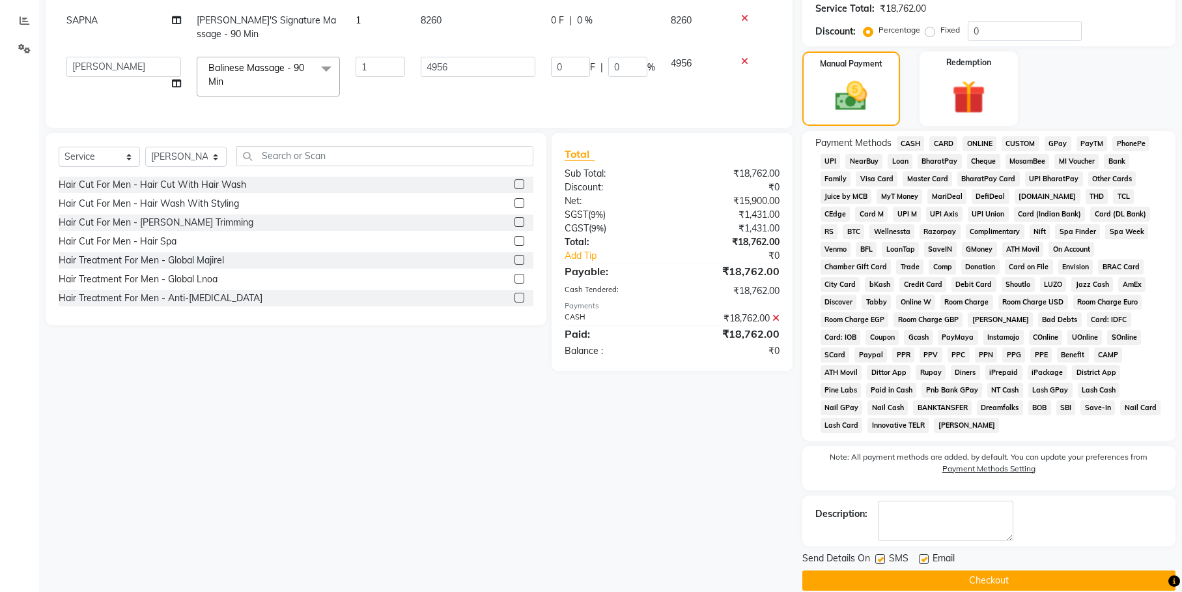
scroll to position [268, 0]
click at [984, 569] on button "Checkout" at bounding box center [989, 579] width 373 height 20
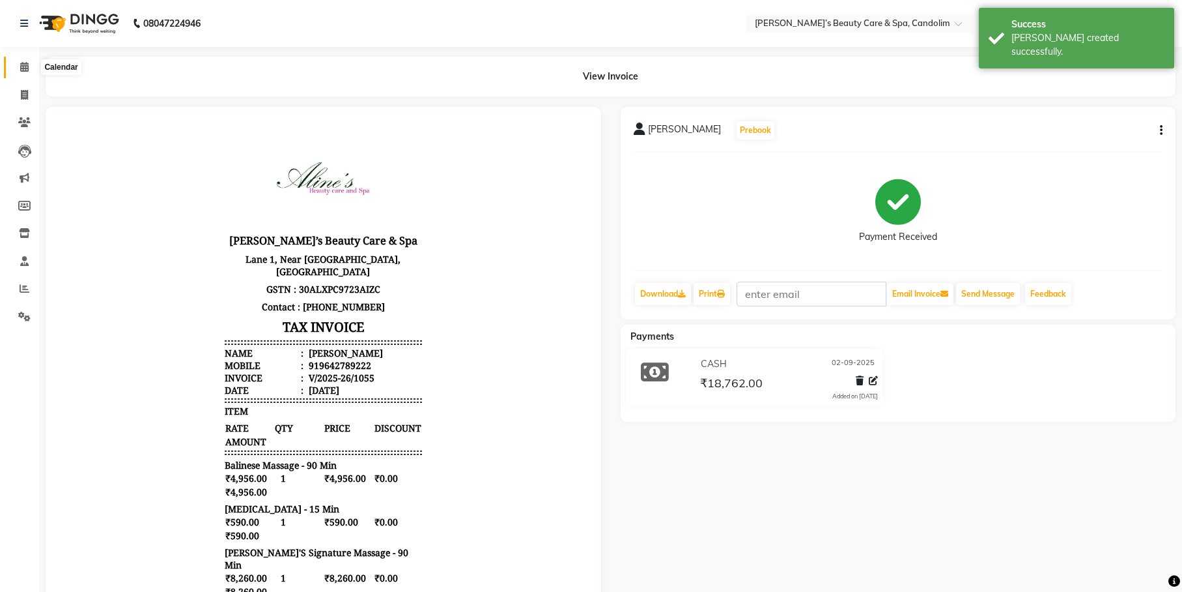
click at [27, 64] on icon at bounding box center [24, 67] width 8 height 10
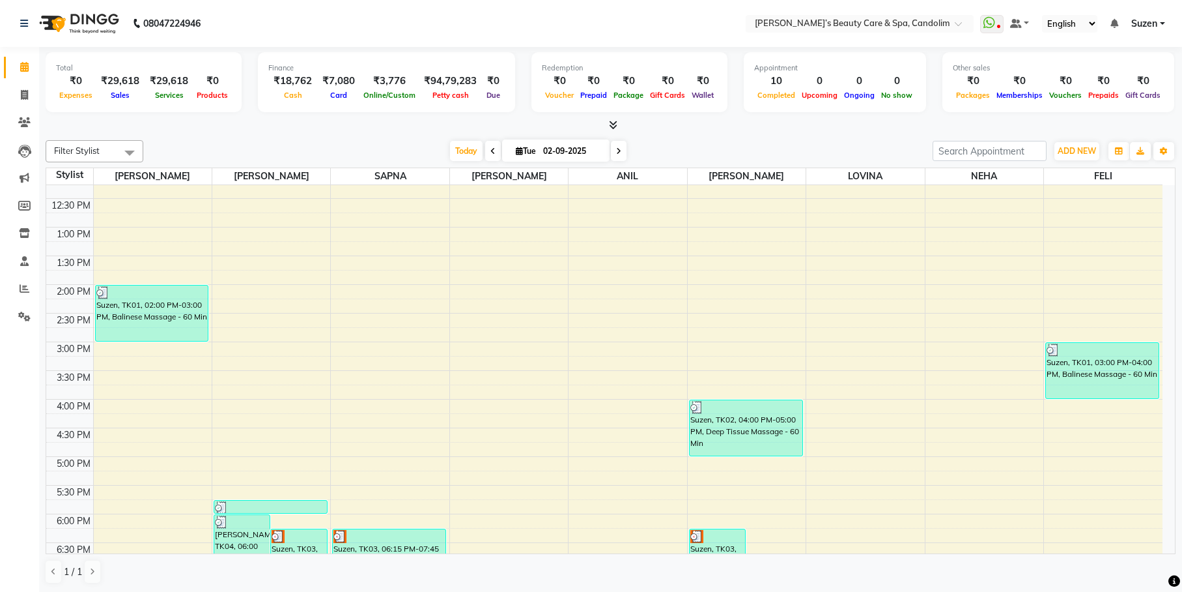
scroll to position [377, 0]
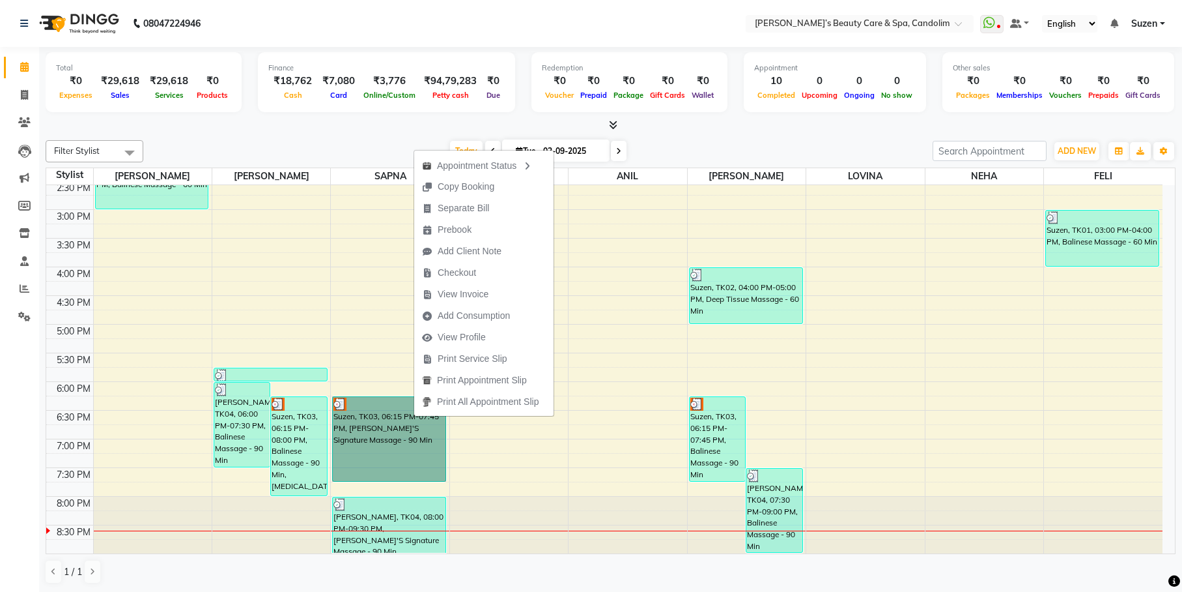
click at [585, 333] on div "8:00 AM 8:30 AM 9:00 AM 9:30 AM 10:00 AM 10:30 AM 11:00 AM 11:30 AM 12:00 PM 12…" at bounding box center [604, 180] width 1117 height 745
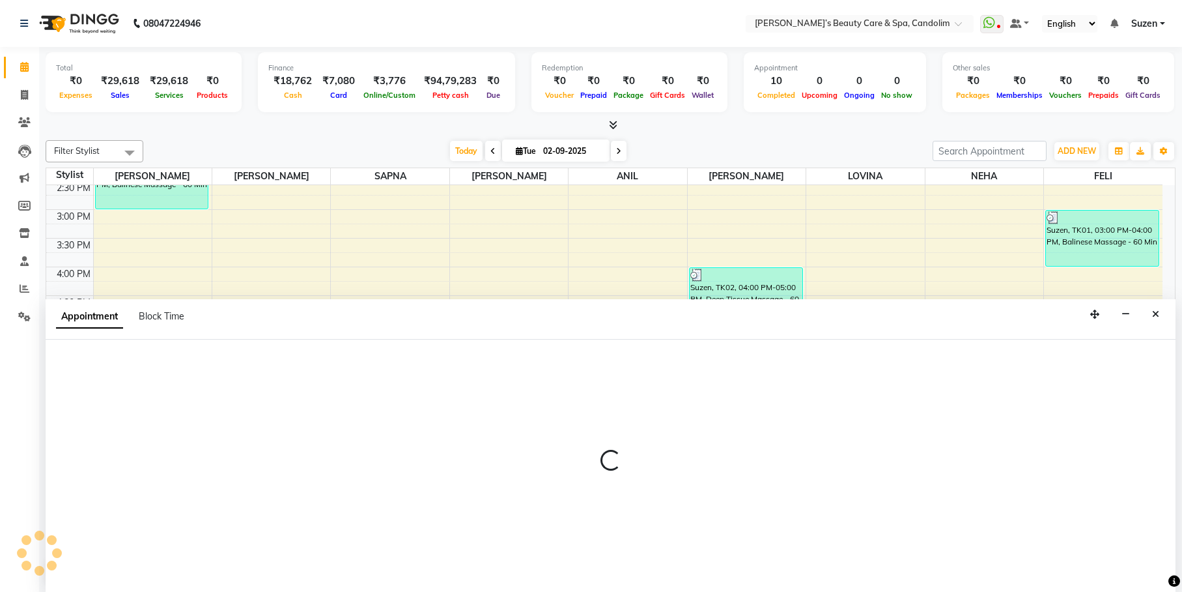
scroll to position [1, 0]
select select "43931"
select select "1020"
select select "tentative"
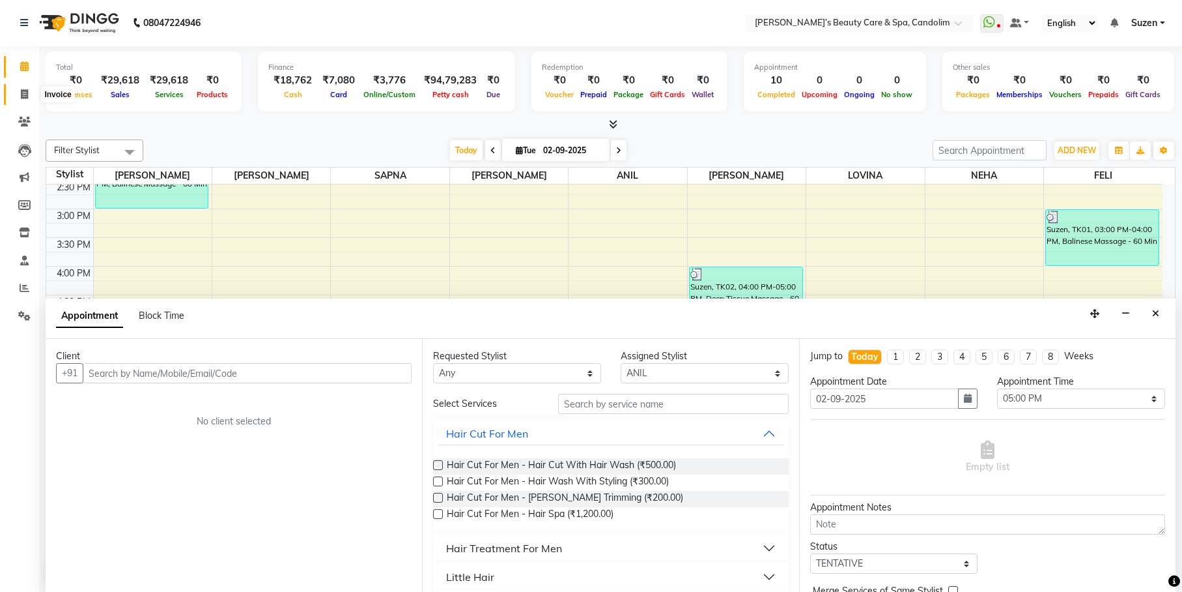
click at [28, 93] on span at bounding box center [24, 94] width 23 height 15
select select "6059"
select select "service"
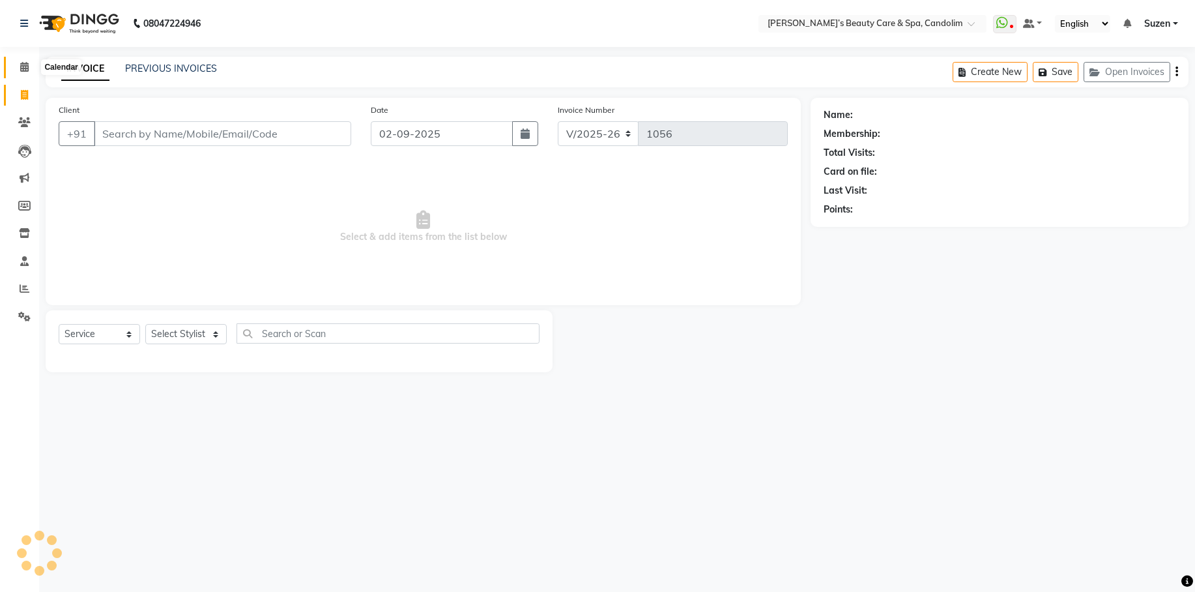
click at [26, 63] on icon at bounding box center [24, 67] width 8 height 10
